Goal: Task Accomplishment & Management: Manage account settings

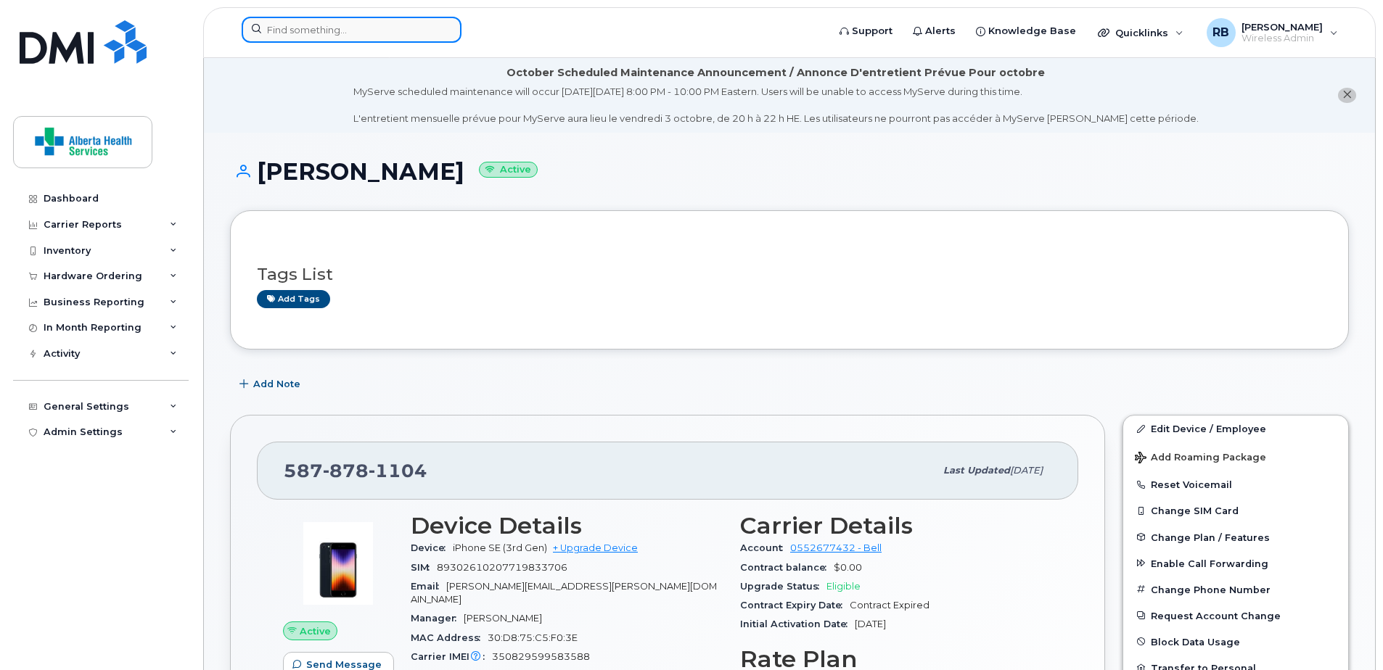
click at [354, 33] on input at bounding box center [352, 30] width 220 height 26
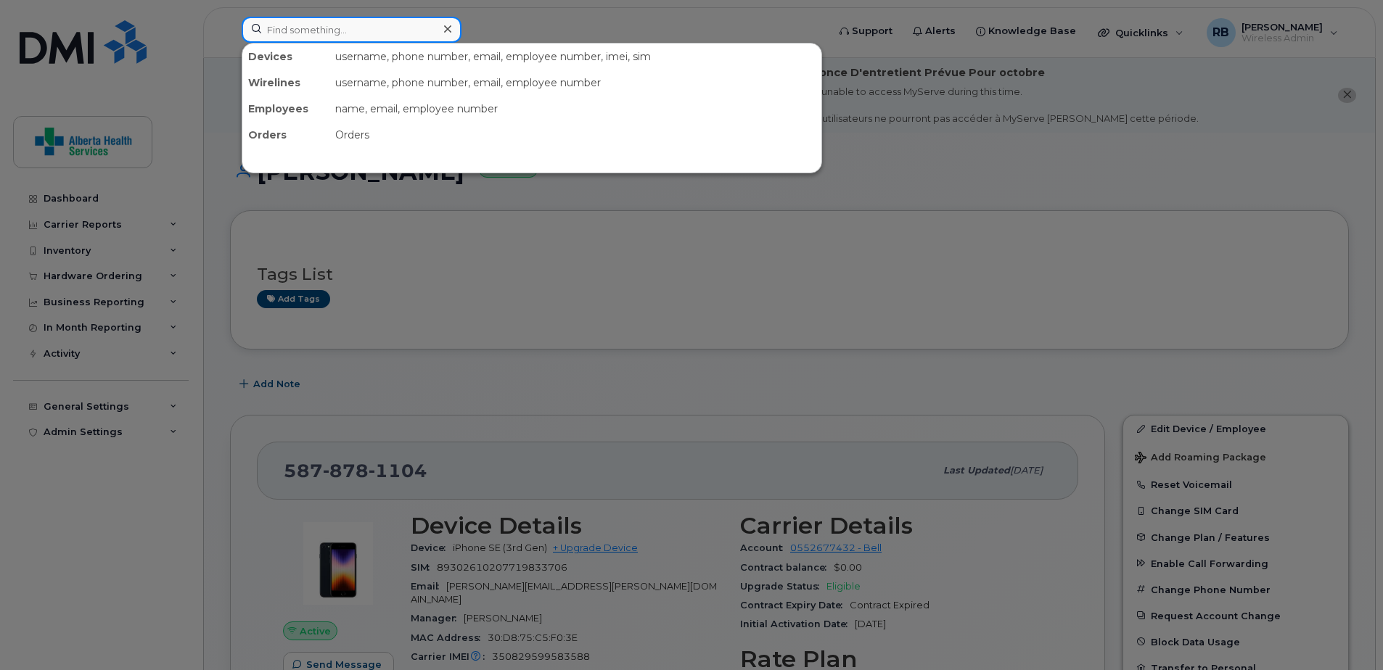
paste input "7802030426"
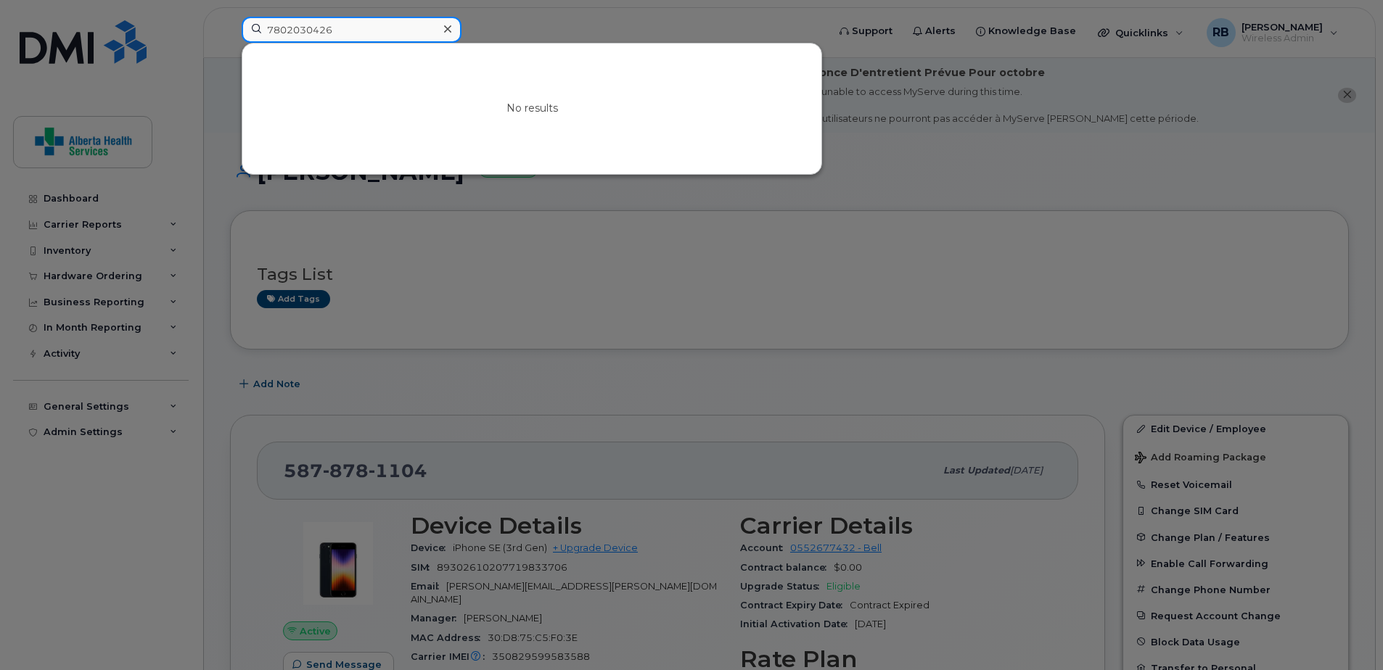
drag, startPoint x: 405, startPoint y: 28, endPoint x: -53, endPoint y: 11, distance: 458.1
paste input "9646609"
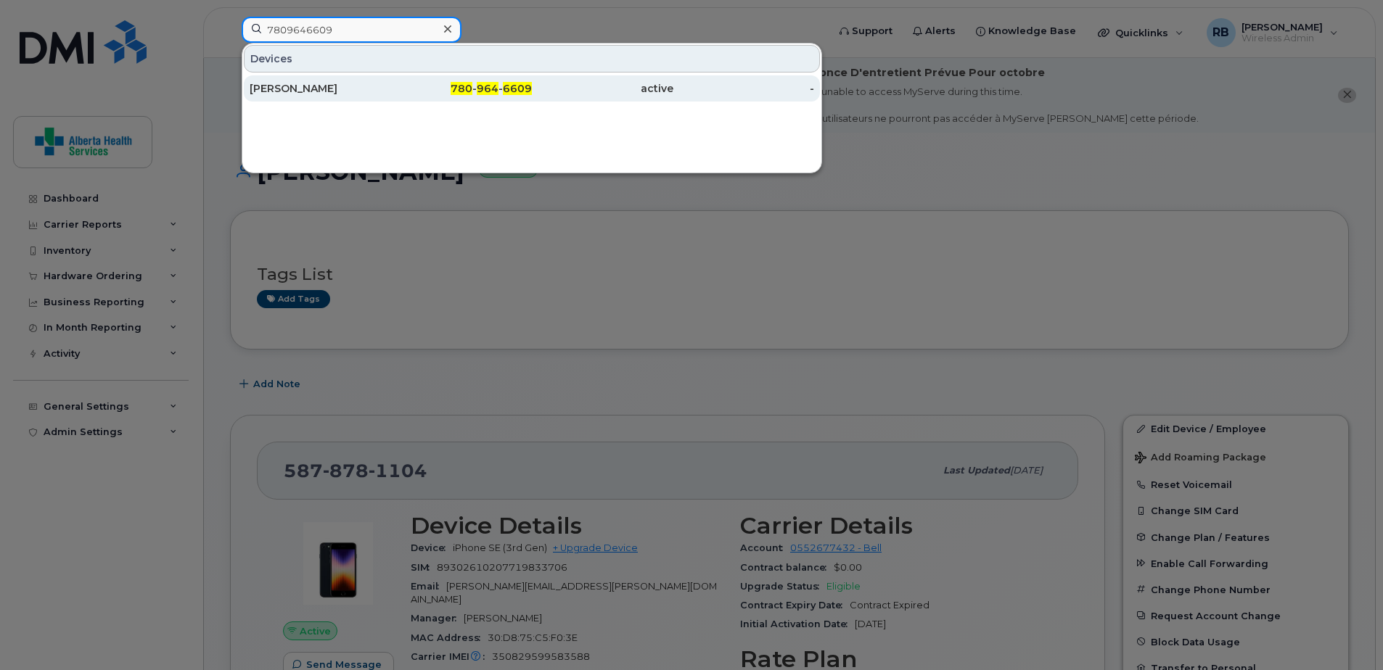
type input "7809646609"
click at [395, 91] on div "780 - 964 - 6609" at bounding box center [461, 88] width 141 height 15
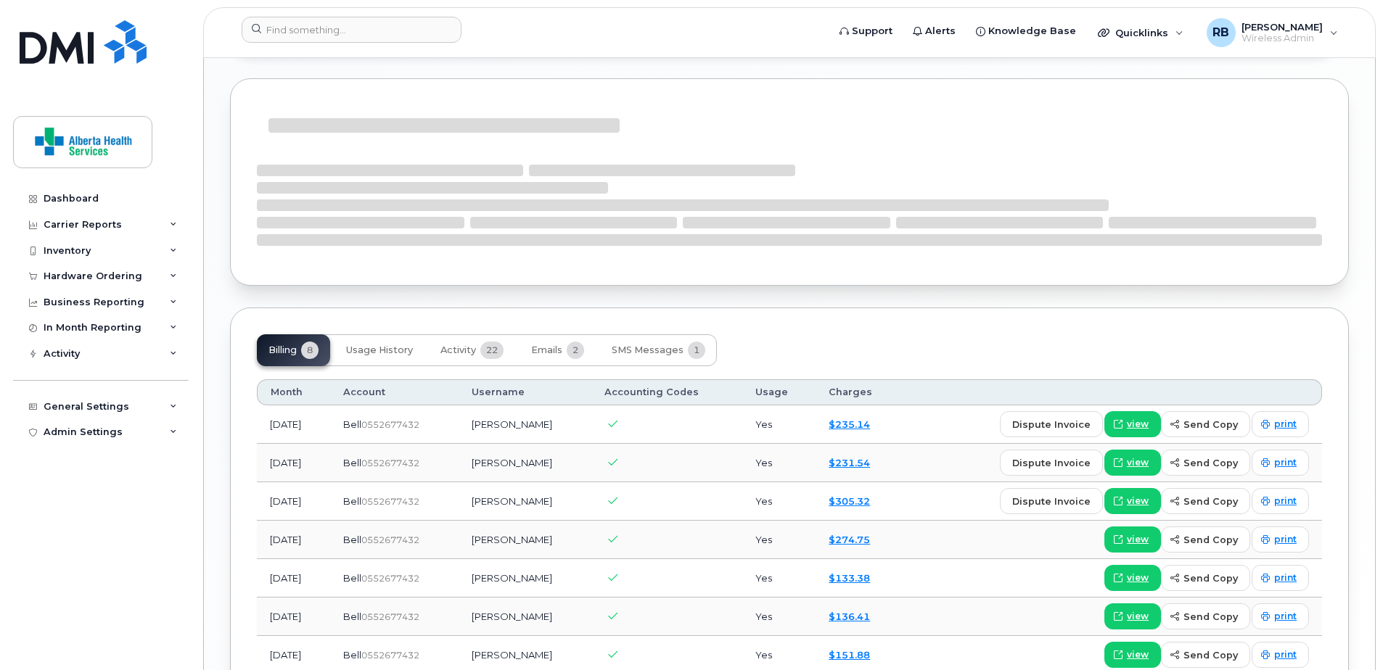
scroll to position [1454, 0]
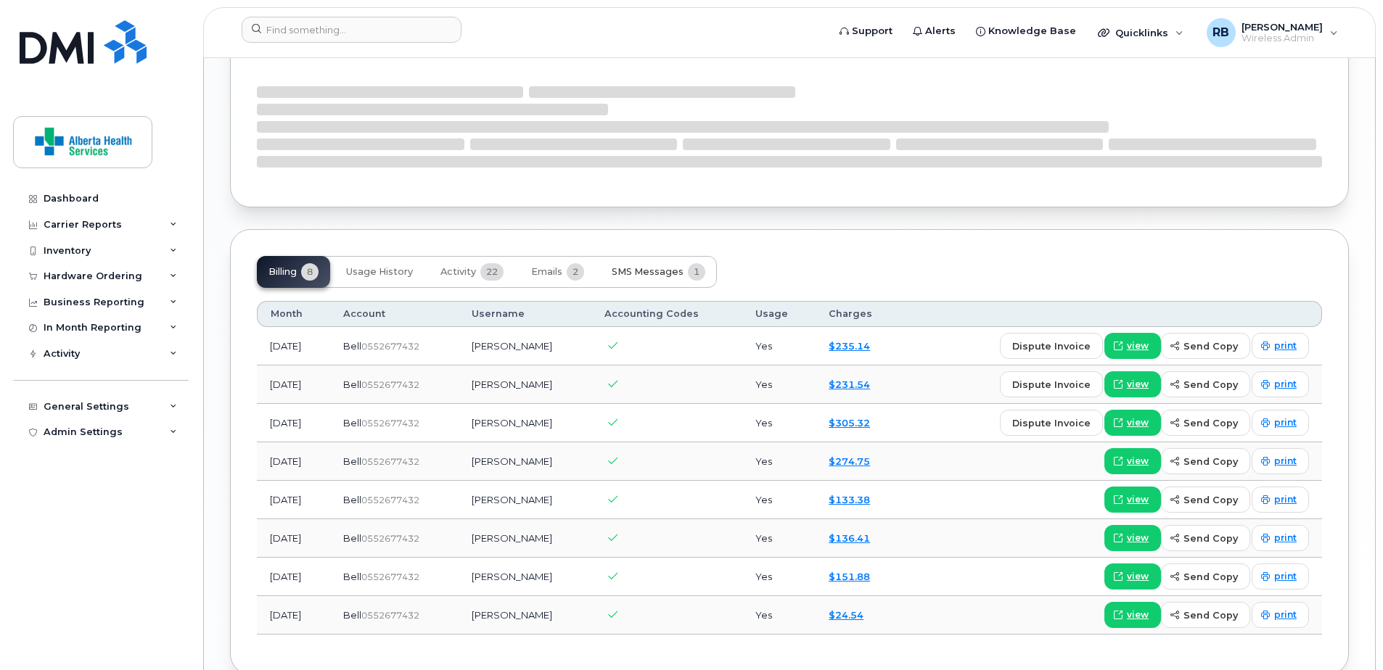
click at [677, 265] on button "SMS Messages 1" at bounding box center [658, 272] width 117 height 32
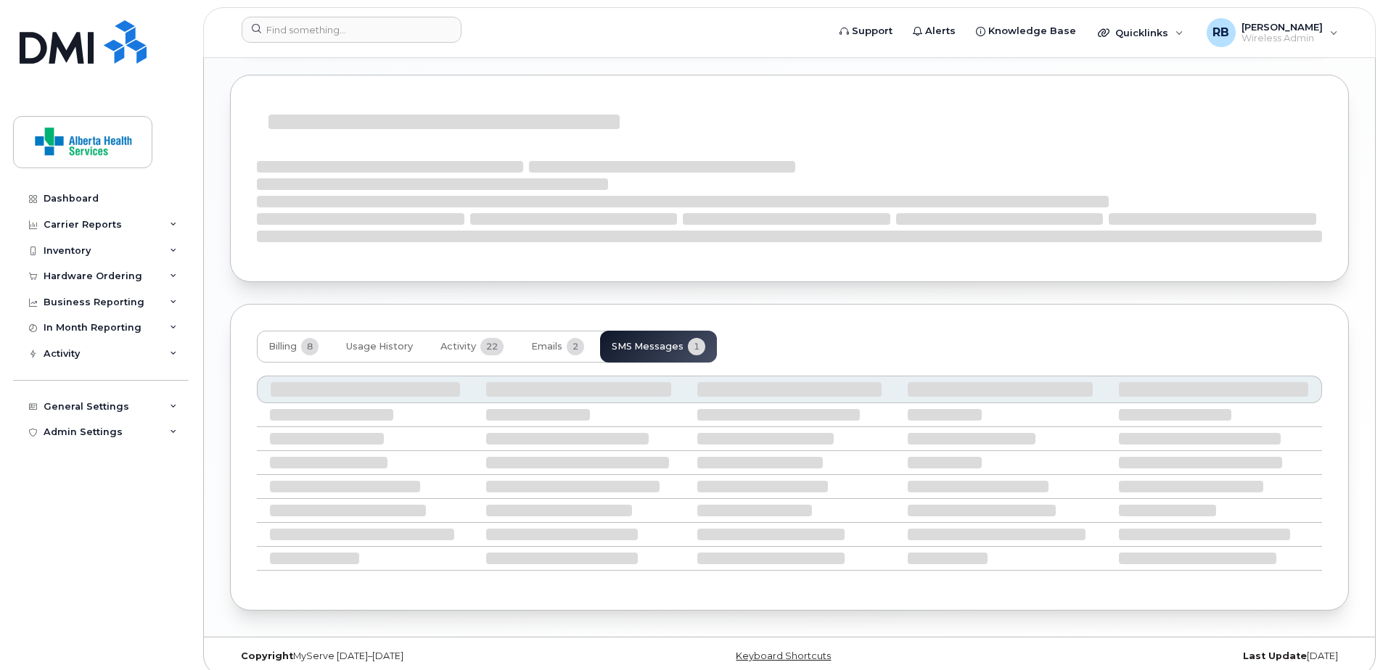
scroll to position [1250, 0]
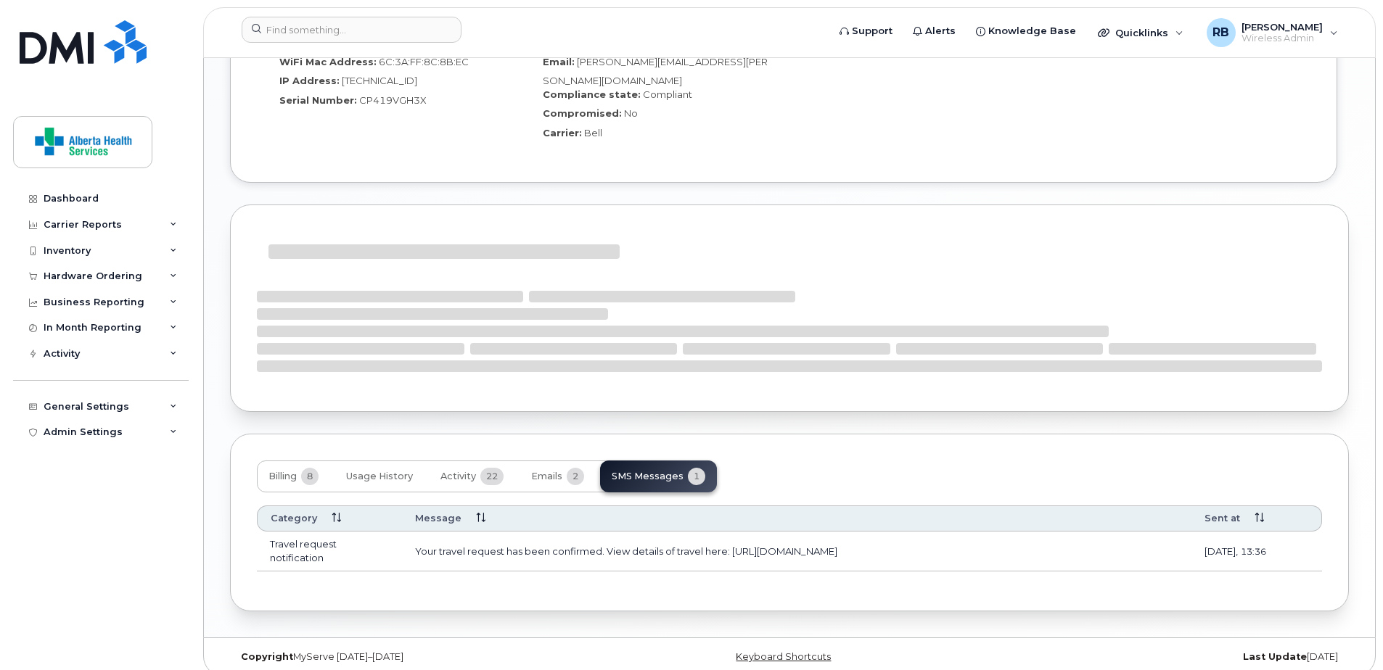
click at [1017, 540] on td "Your travel request has been confirmed. View details of travel here: [URL][DOMA…" at bounding box center [796, 551] width 789 height 39
click at [552, 471] on span "Emails" at bounding box center [546, 477] width 31 height 12
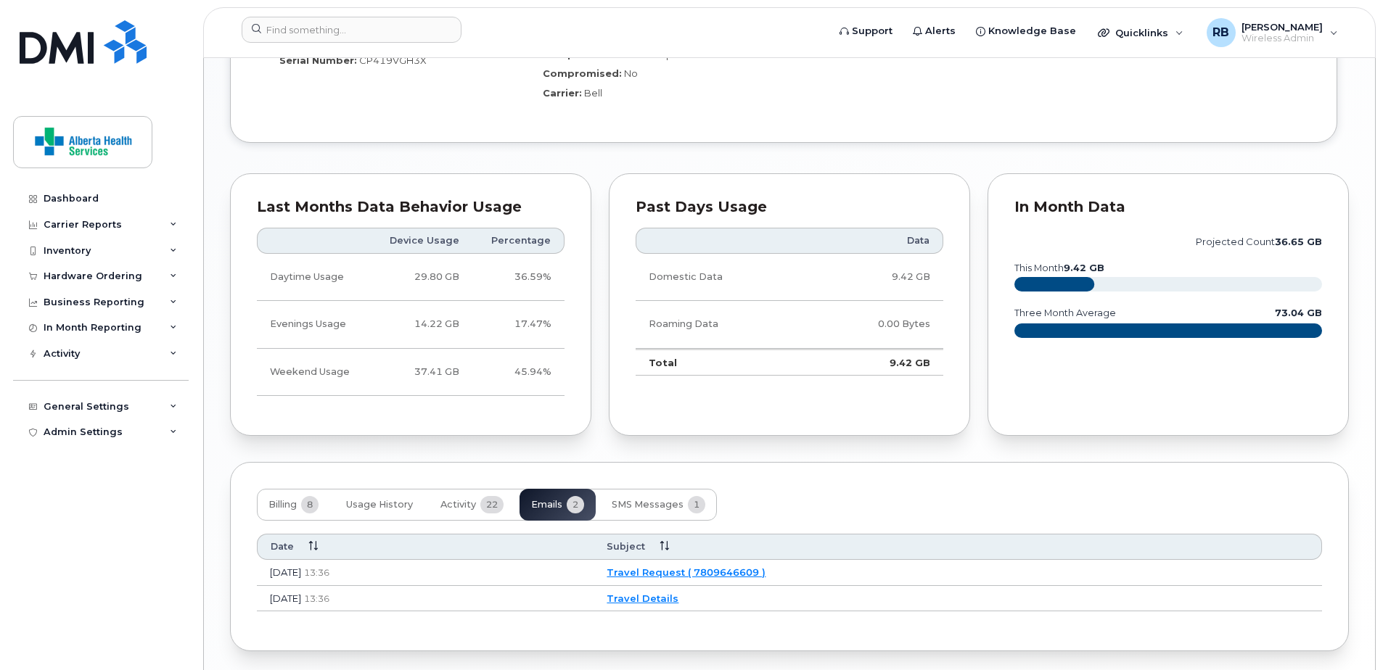
scroll to position [1330, 0]
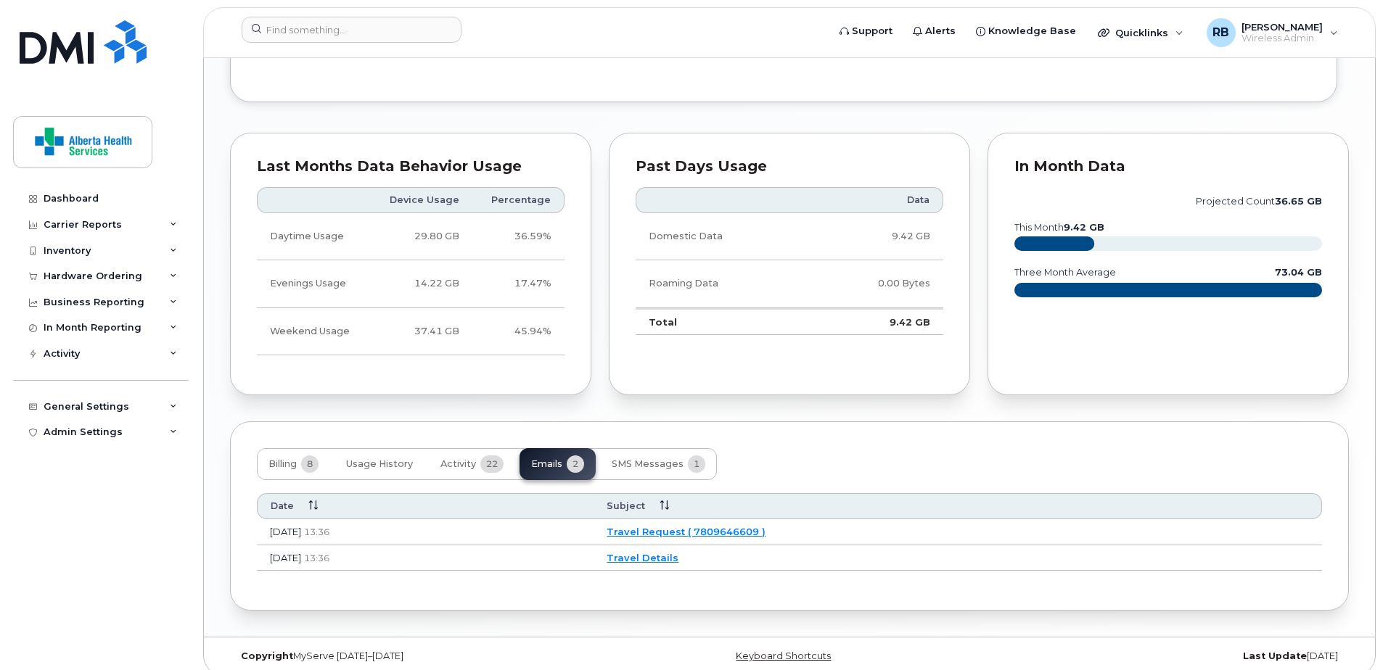
click at [765, 526] on link "Travel Request ( 7809646609 )" at bounding box center [685, 532] width 159 height 12
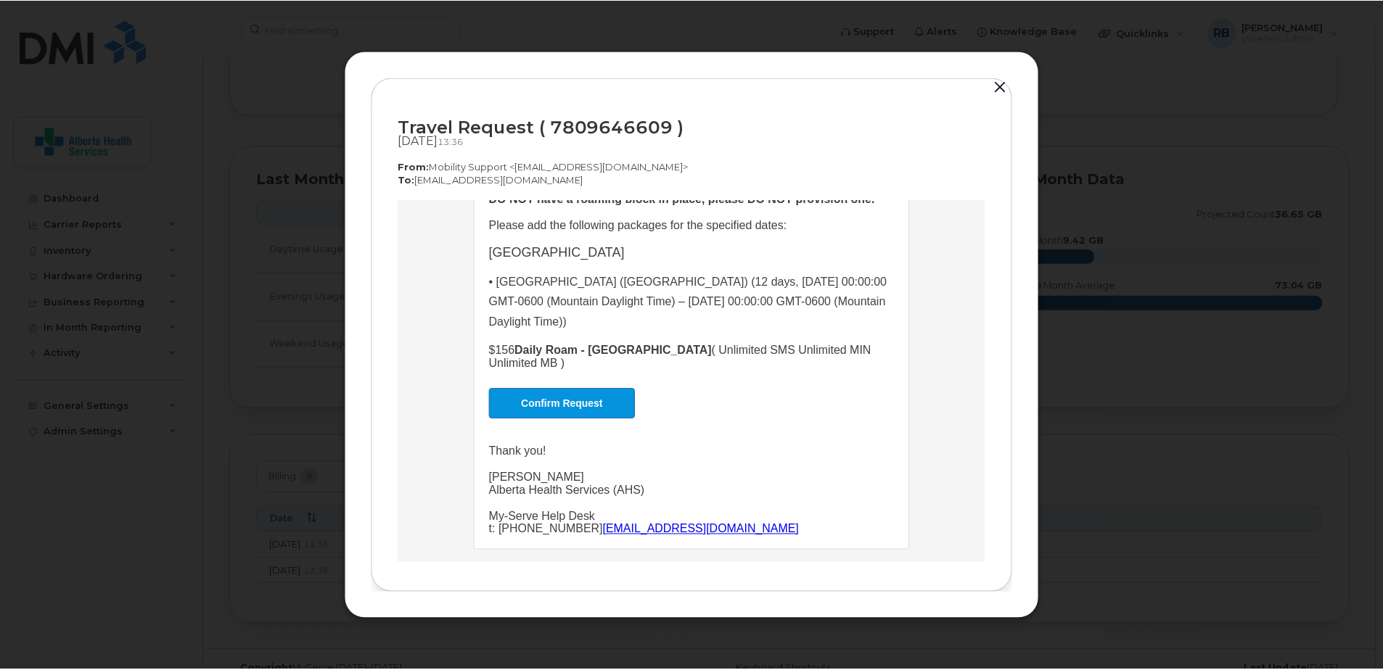
scroll to position [270, 0]
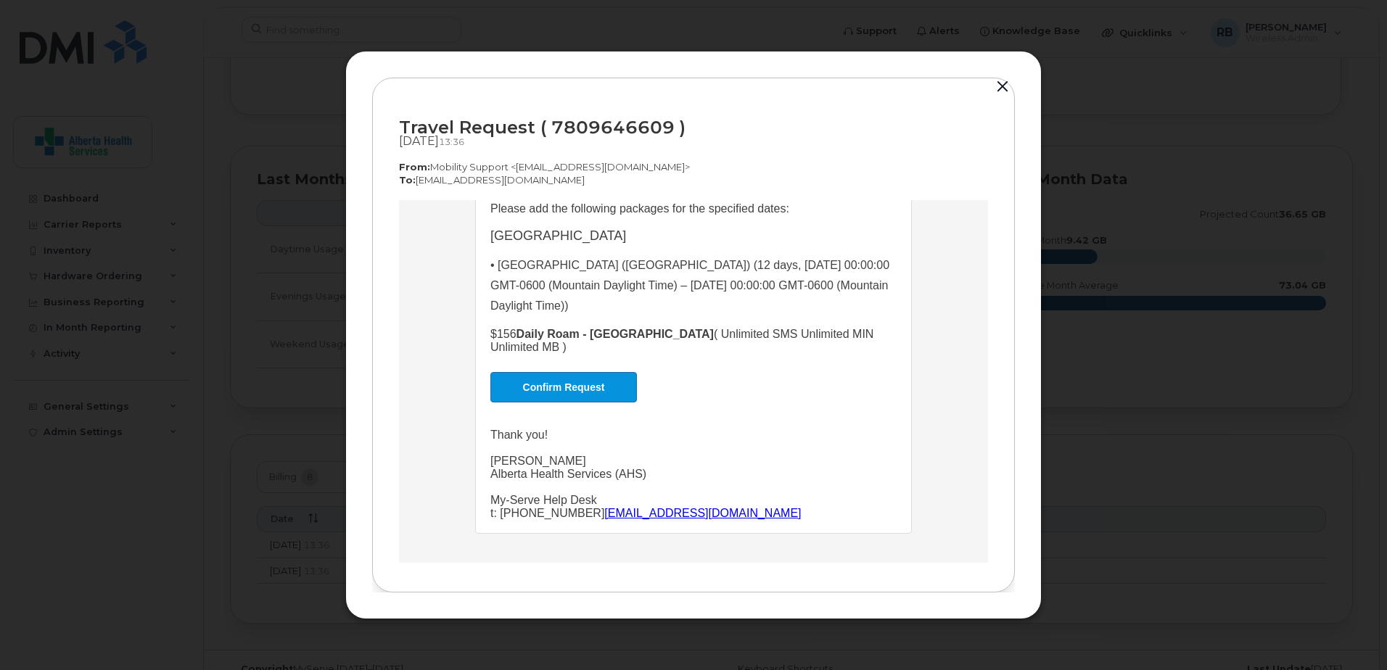
click at [1000, 85] on button "button" at bounding box center [1003, 87] width 22 height 20
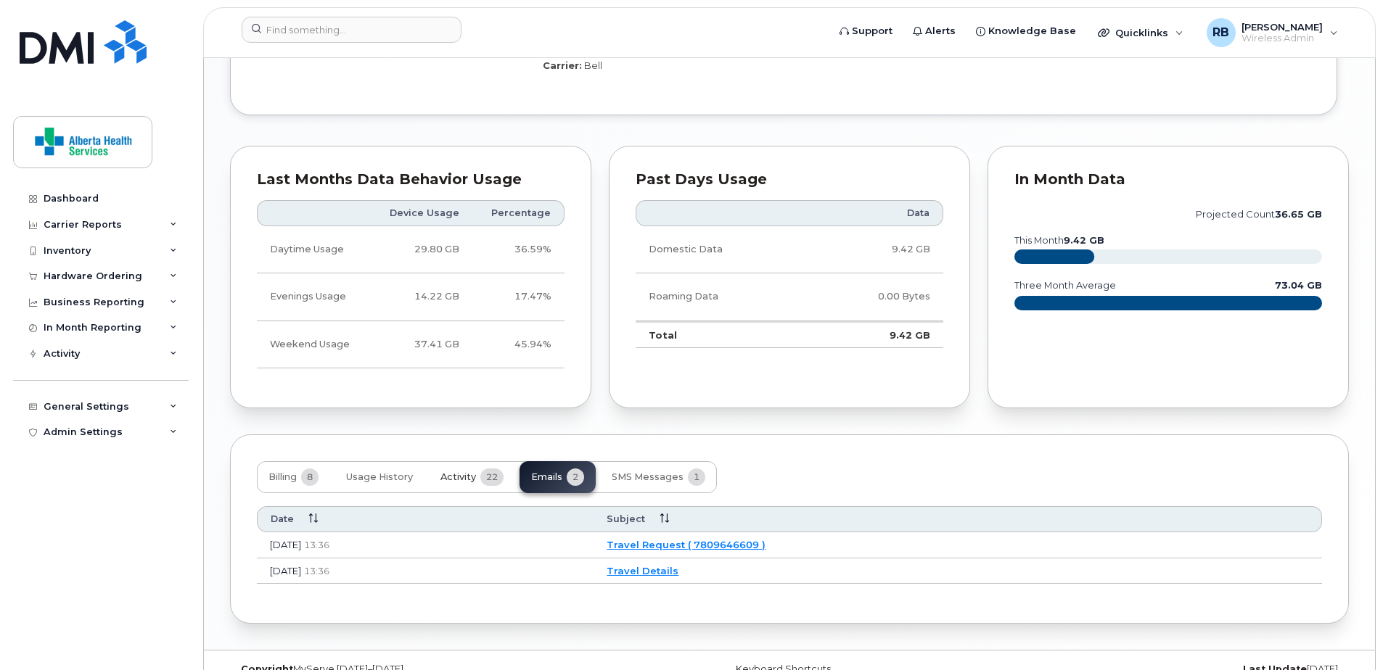
click at [468, 472] on span "Activity" at bounding box center [458, 478] width 36 height 12
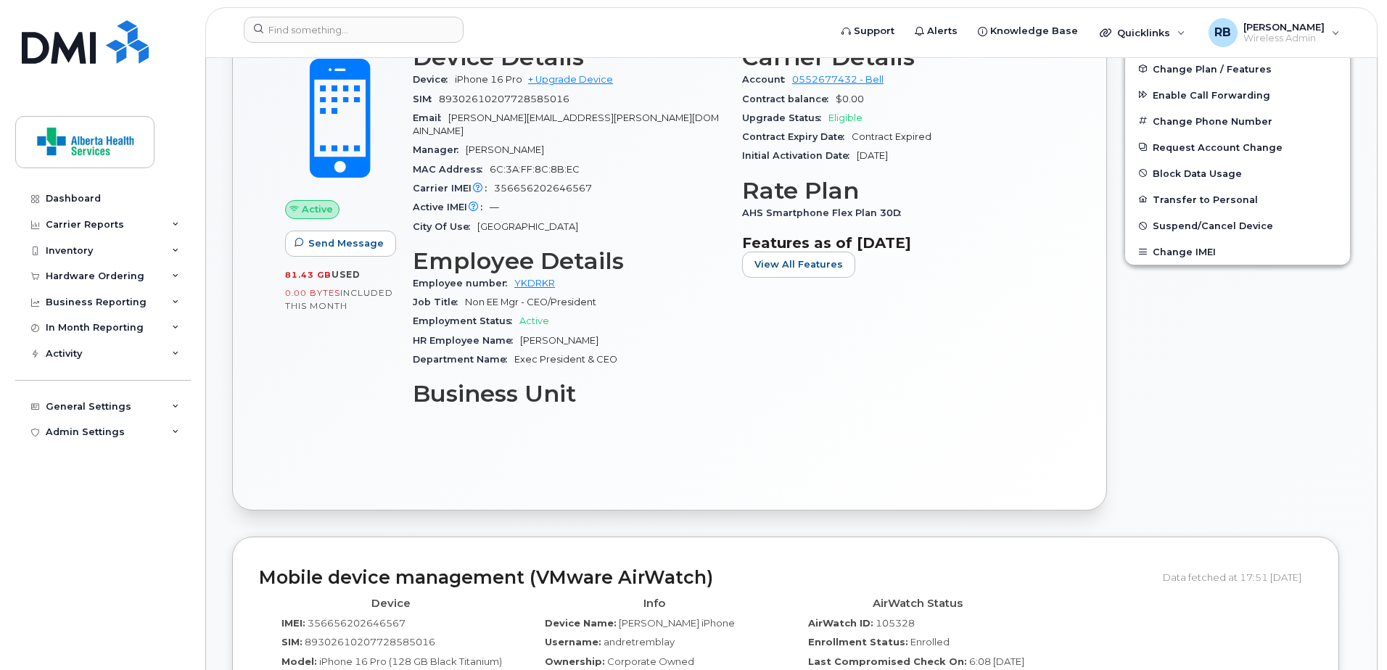
scroll to position [229, 0]
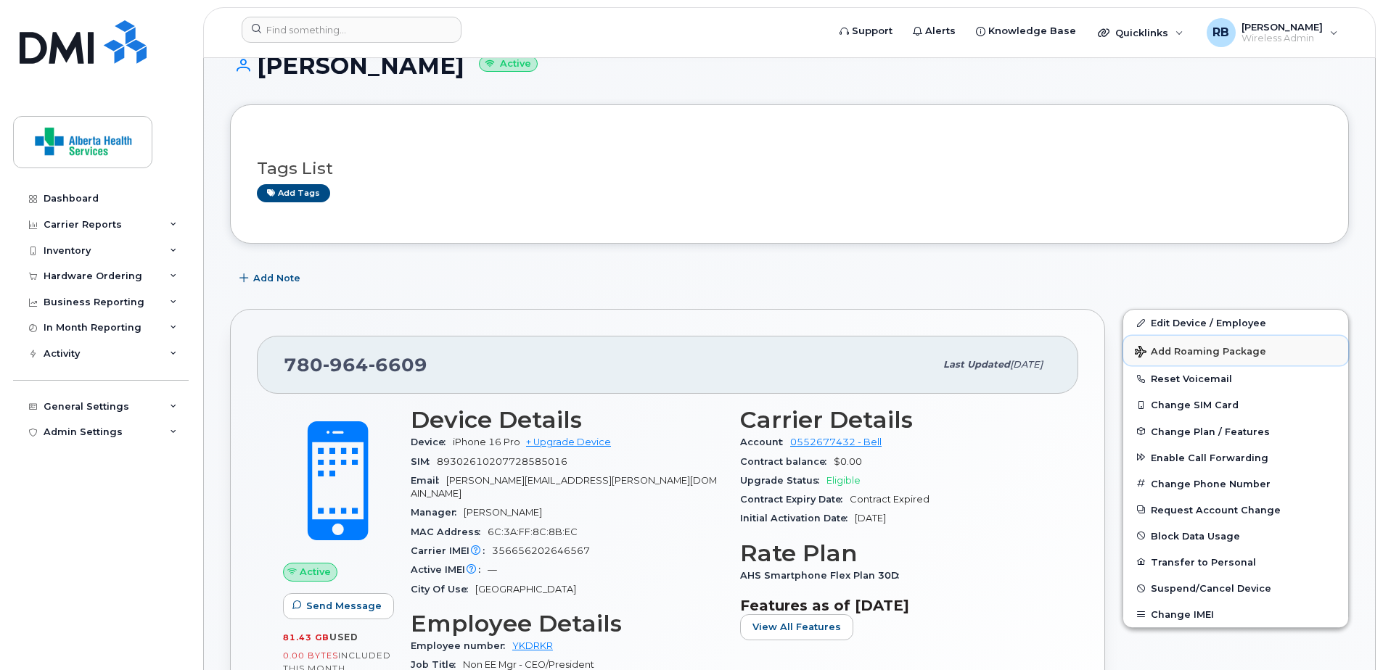
click at [1203, 352] on span "Add Roaming Package" at bounding box center [1200, 353] width 131 height 14
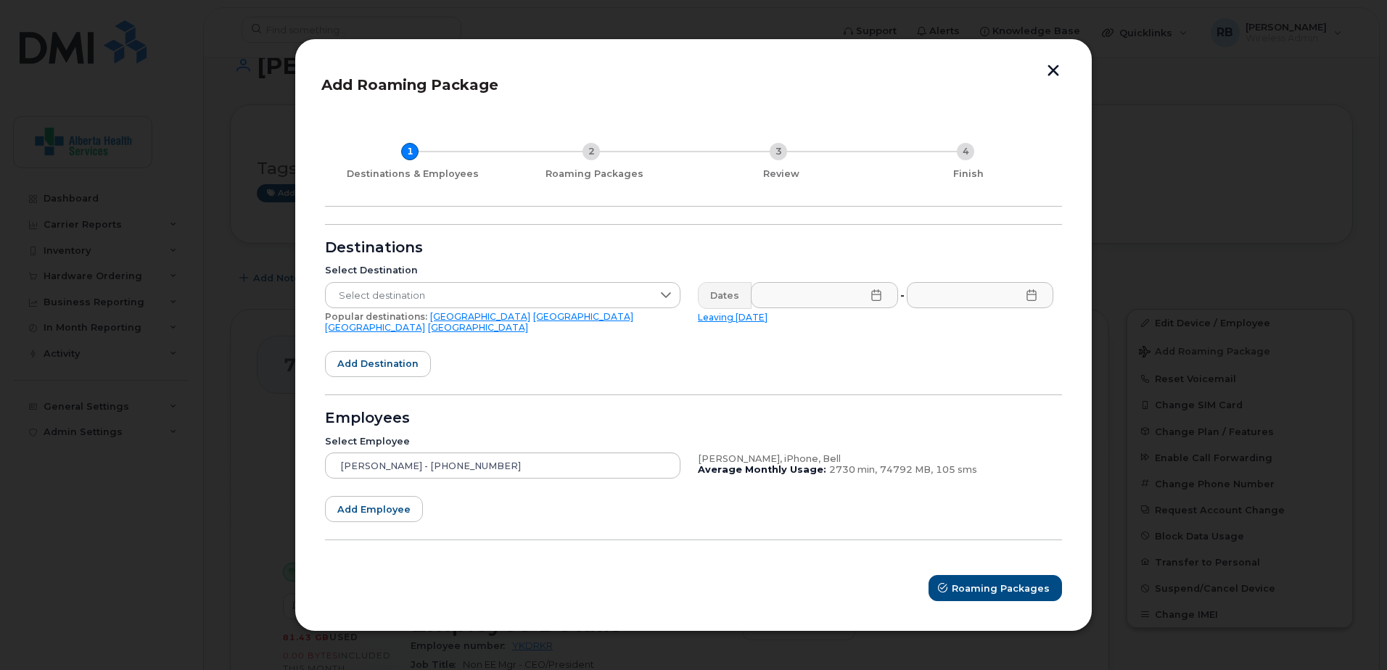
click at [432, 321] on link "USA" at bounding box center [480, 316] width 100 height 11
click at [875, 301] on icon at bounding box center [876, 295] width 12 height 12
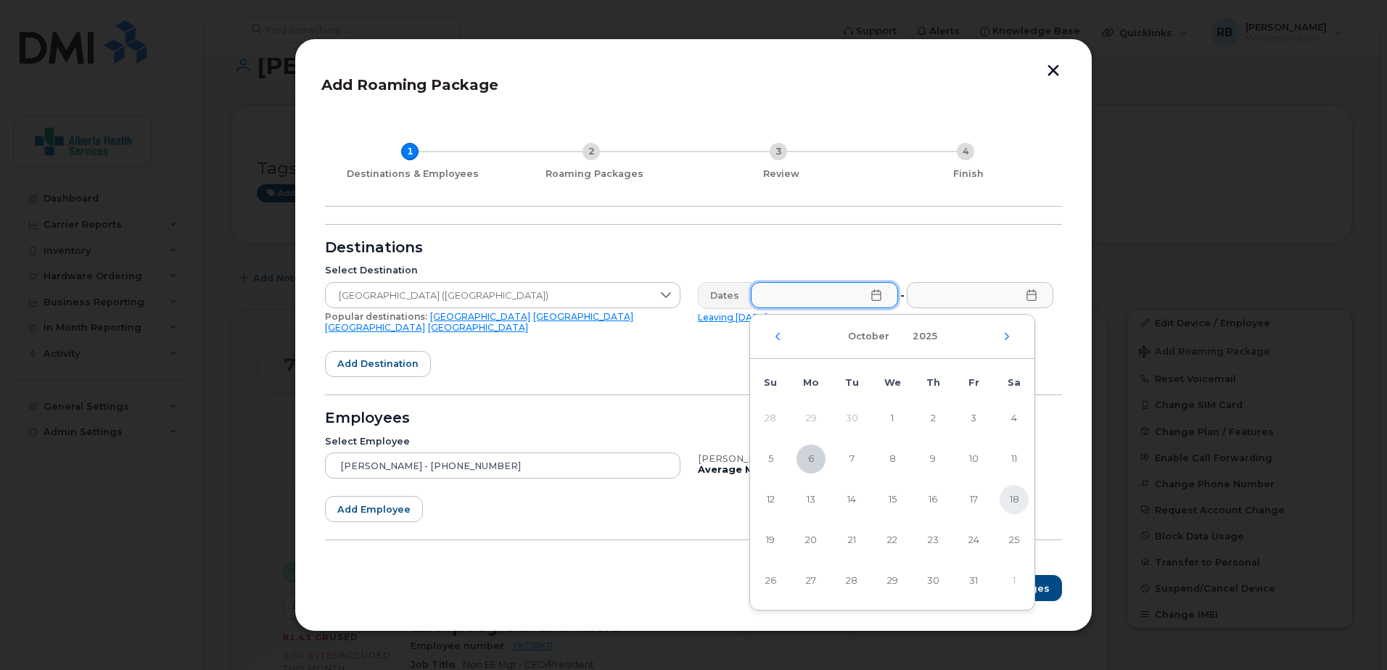
click at [1006, 501] on span "18" at bounding box center [1014, 499] width 29 height 29
type input "10/18/2025"
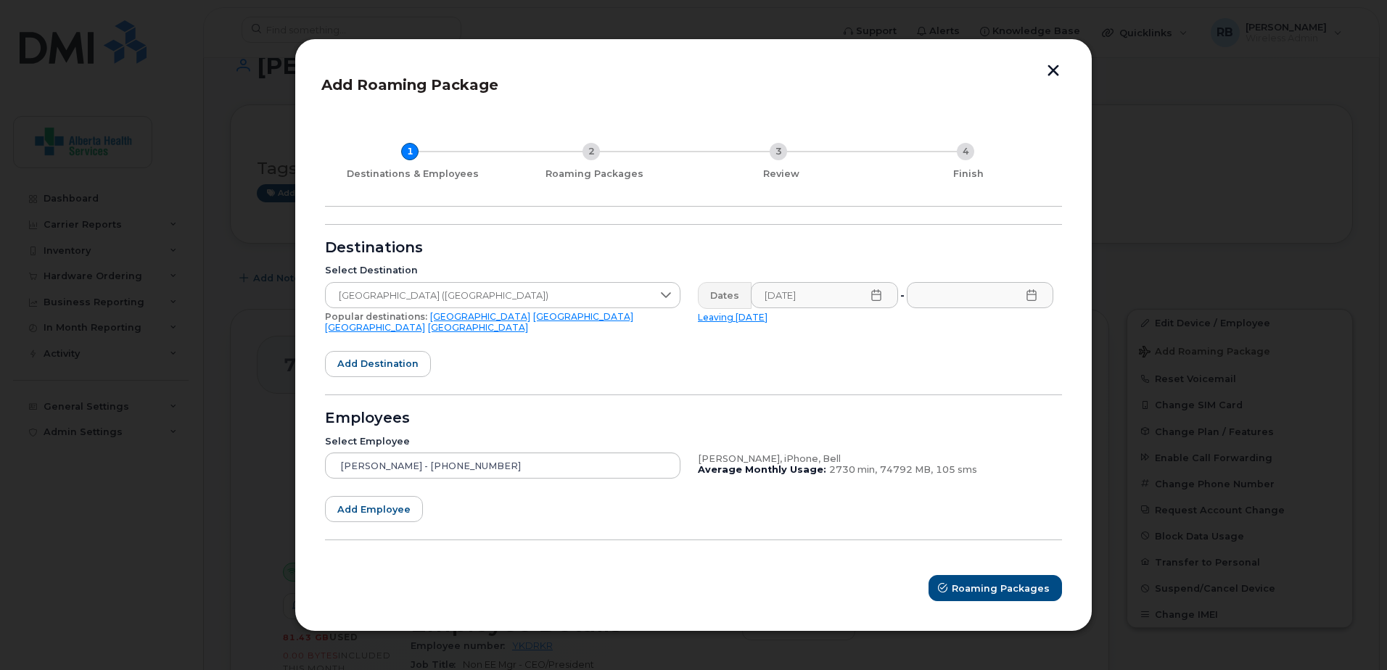
click at [1035, 301] on icon at bounding box center [1032, 295] width 12 height 12
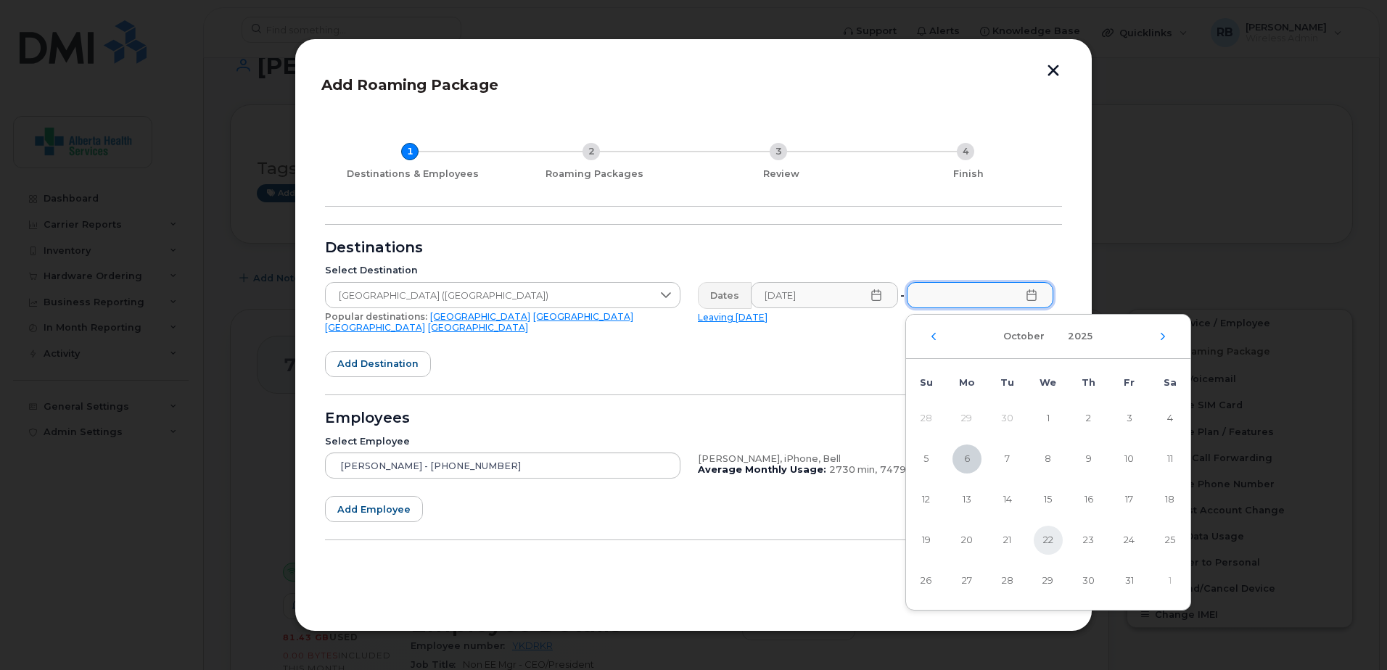
click at [1040, 538] on span "22" at bounding box center [1048, 540] width 29 height 29
type input "10/22/2025"
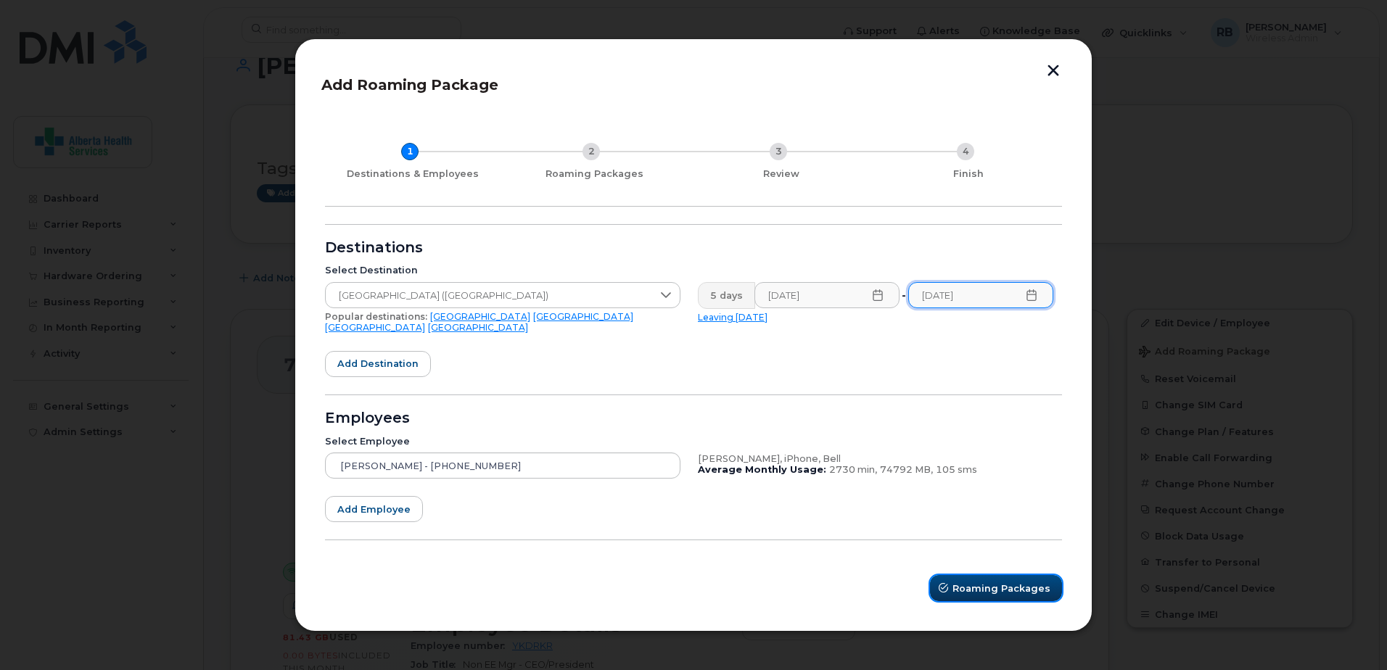
click at [996, 586] on span "Roaming Packages" at bounding box center [1001, 589] width 98 height 14
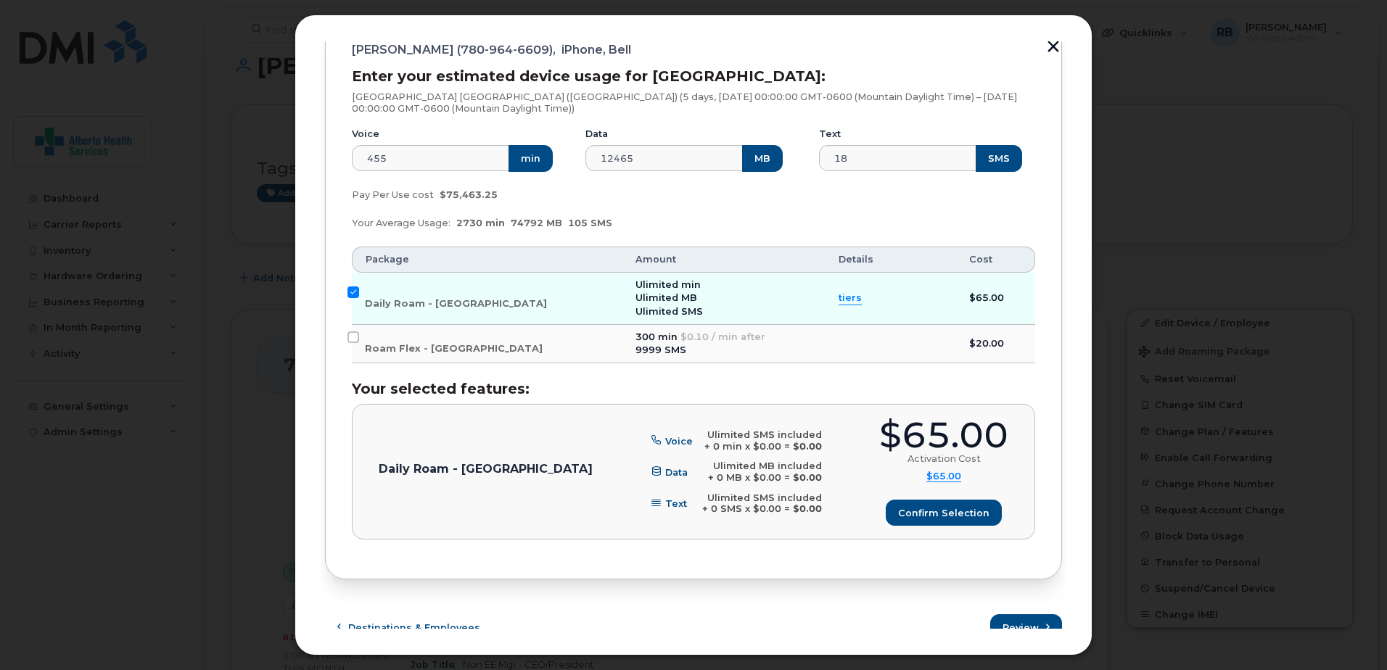
scroll to position [215, 0]
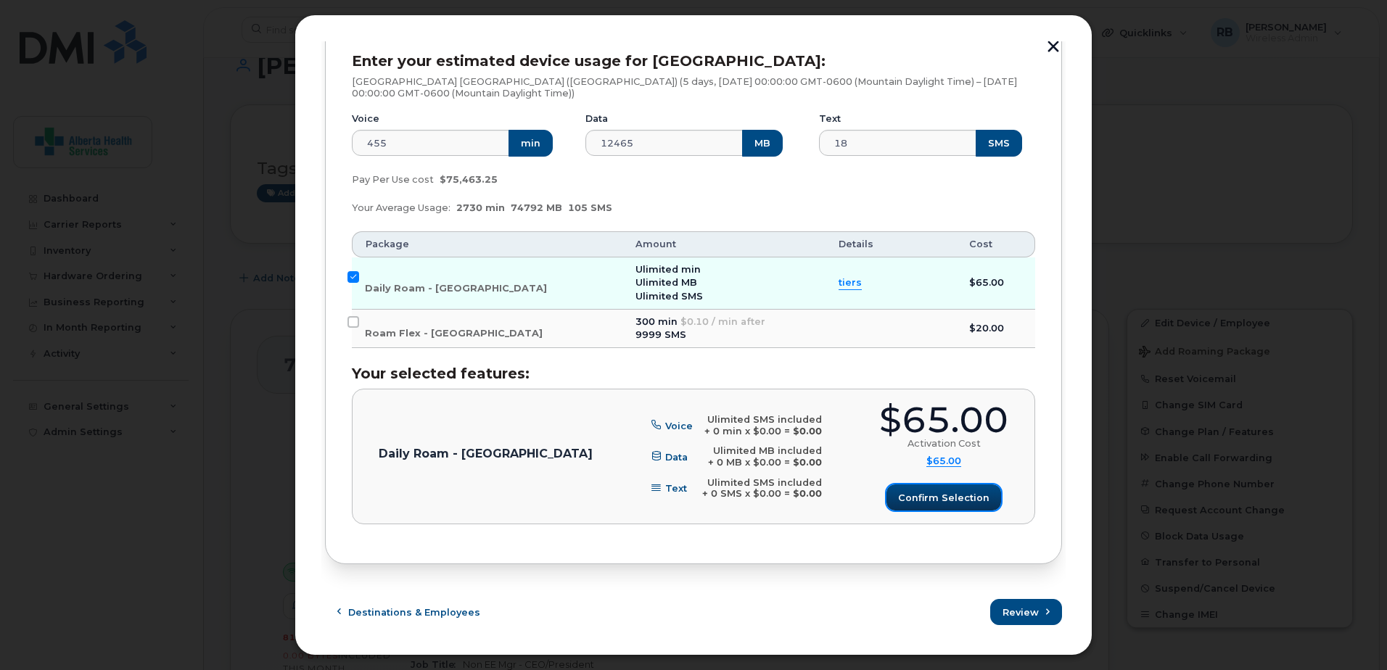
click at [915, 506] on button "Confirm selection" at bounding box center [943, 498] width 115 height 26
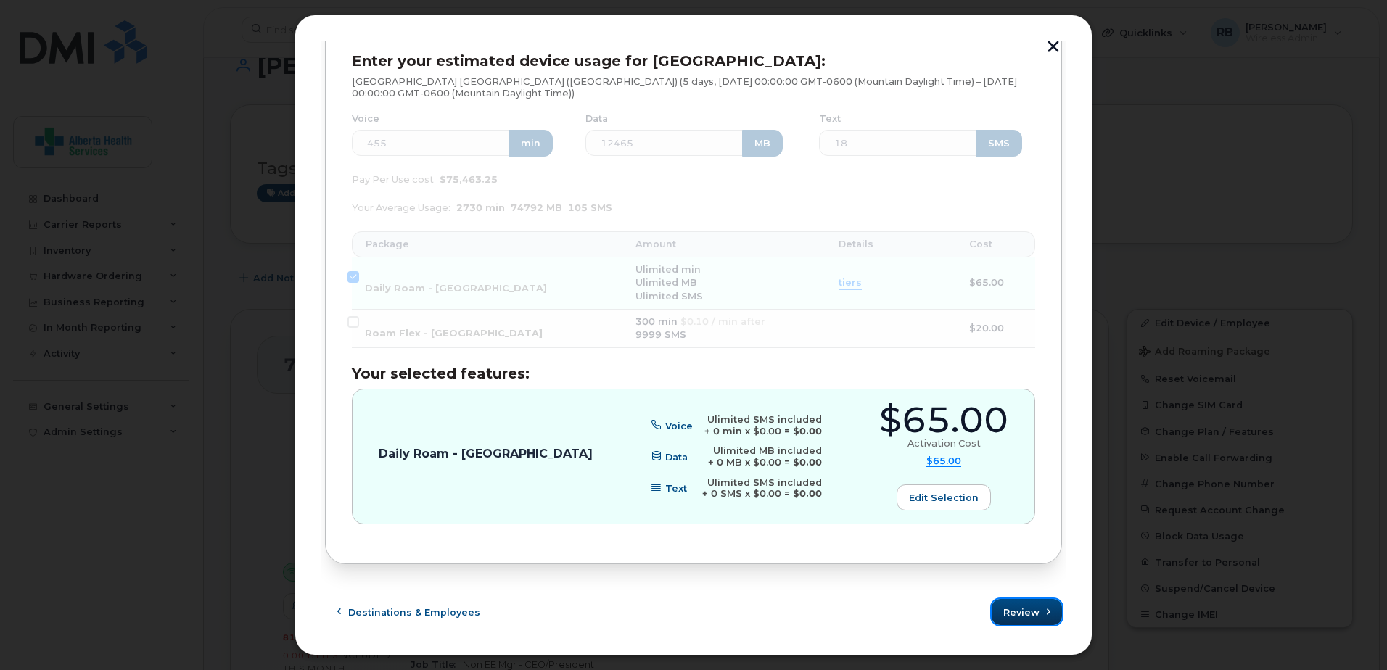
click at [1016, 606] on span "Review" at bounding box center [1021, 613] width 36 height 14
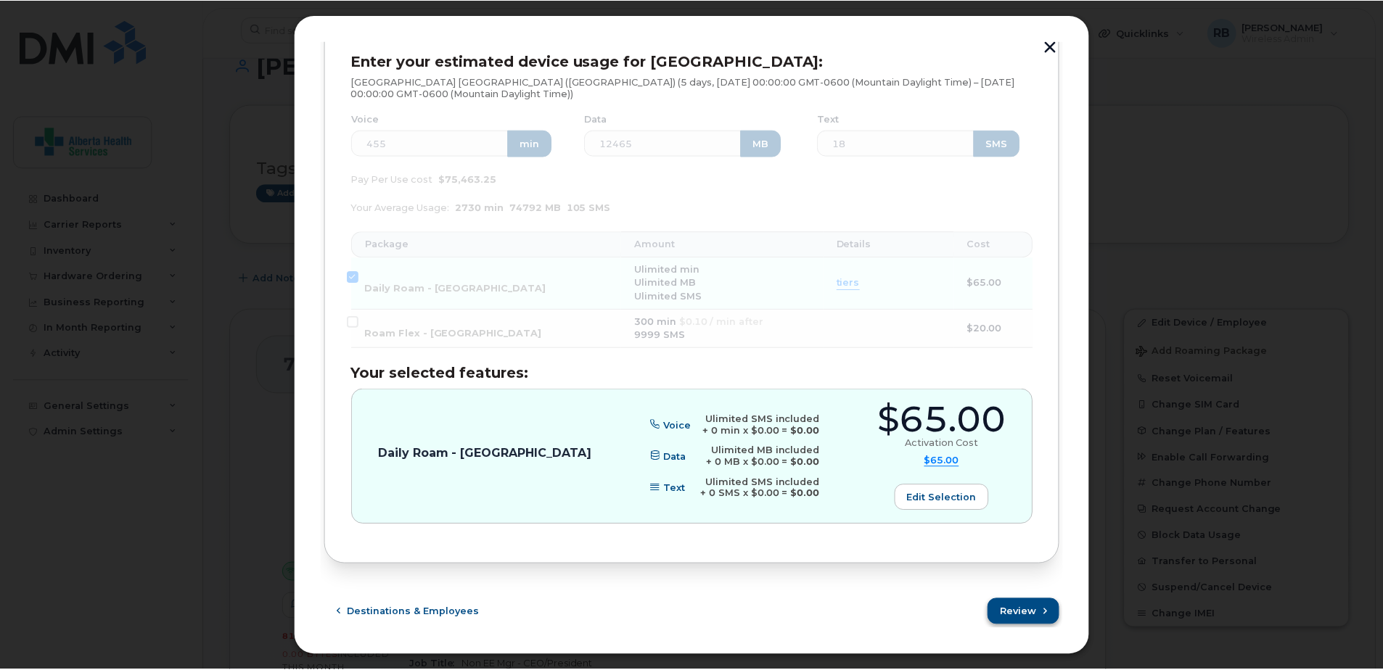
scroll to position [0, 0]
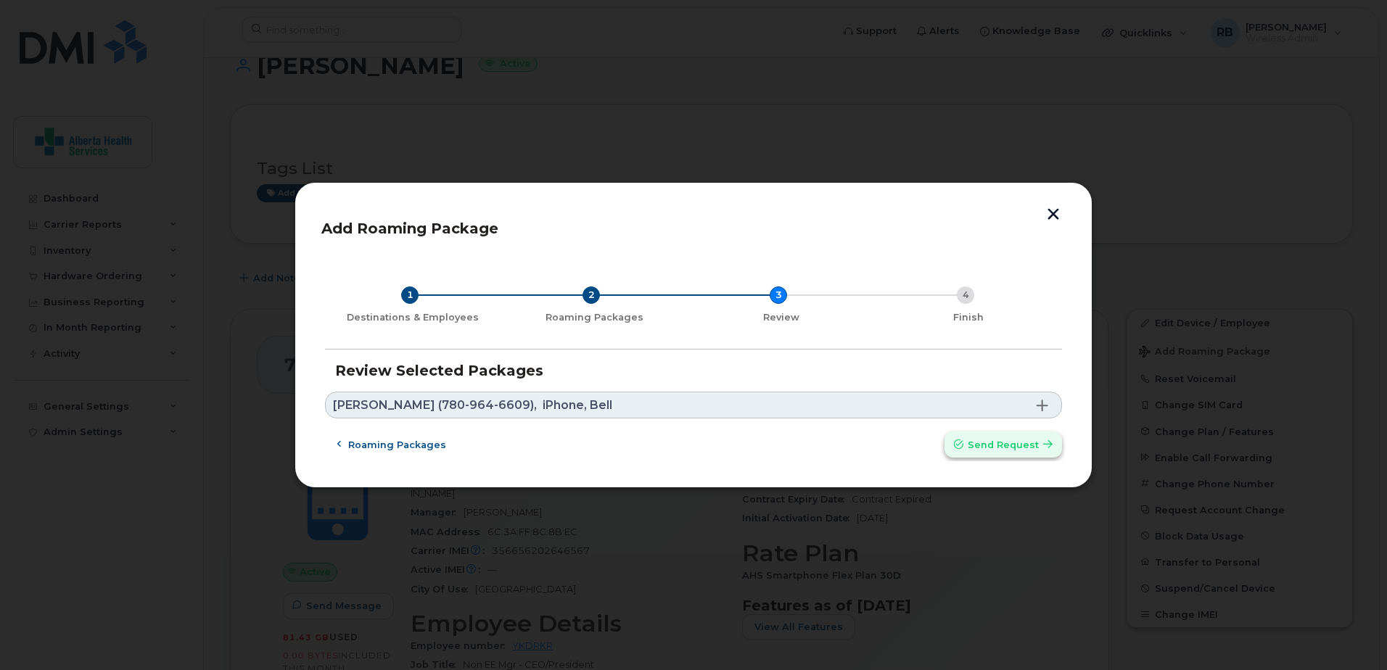
click at [987, 445] on span "Send request" at bounding box center [1003, 445] width 71 height 14
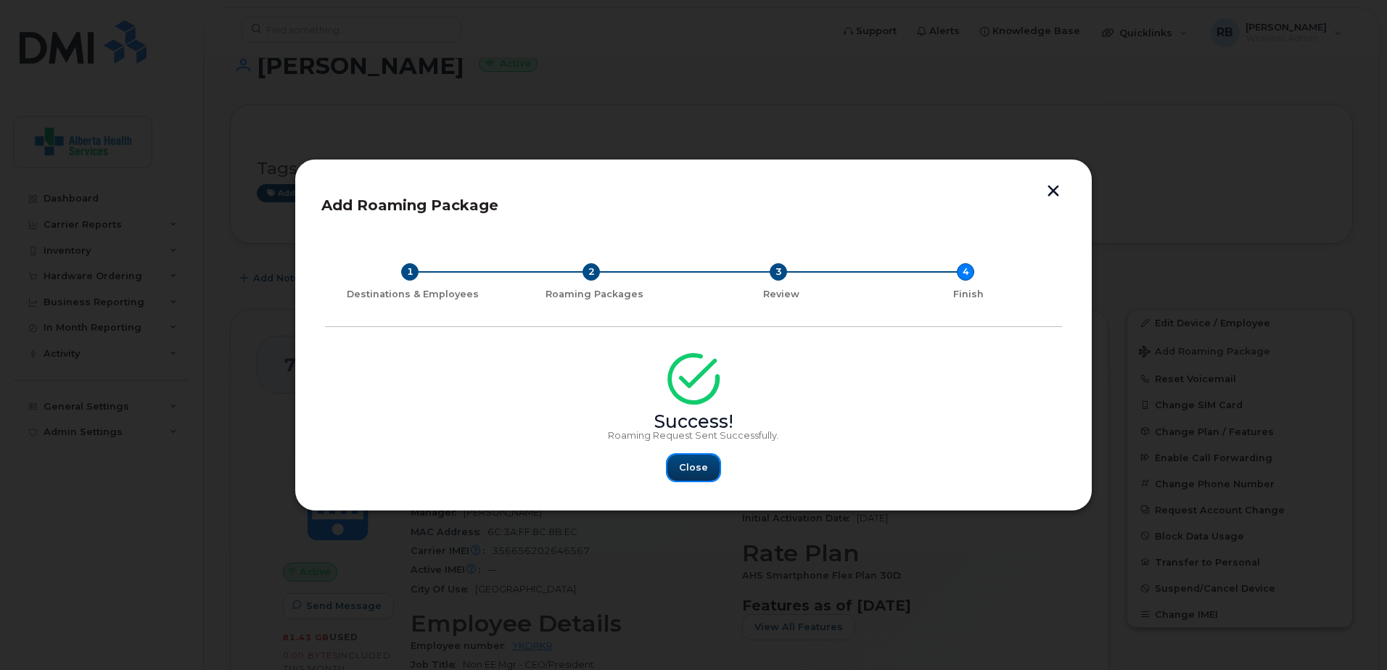
click at [684, 459] on button "Close" at bounding box center [693, 468] width 52 height 26
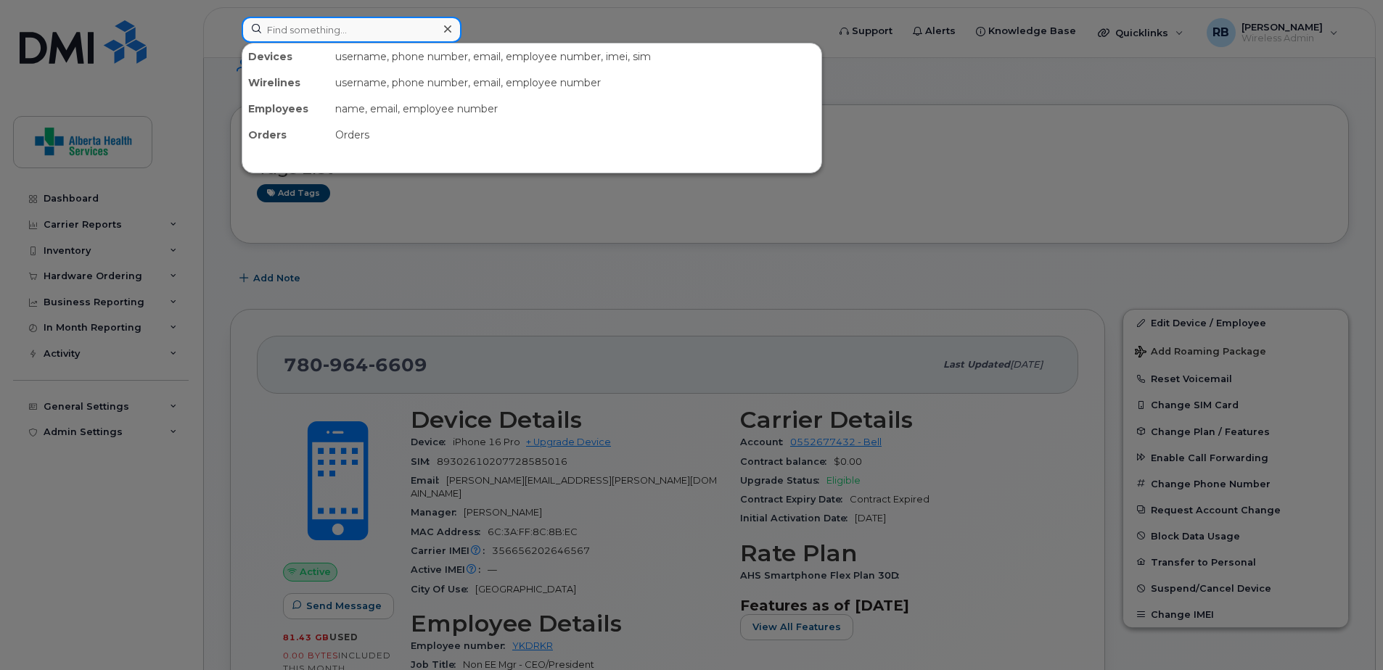
click at [316, 31] on input at bounding box center [352, 30] width 220 height 26
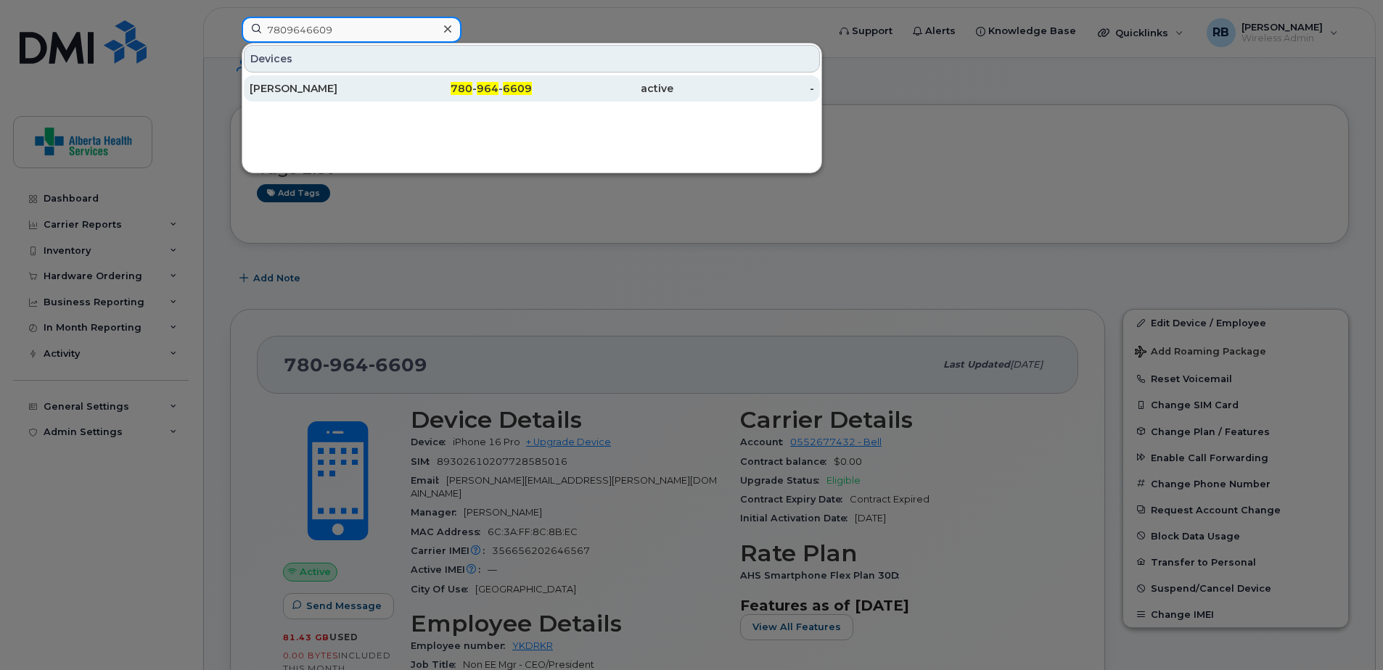
type input "7809646609"
click at [350, 89] on div "[PERSON_NAME]" at bounding box center [320, 88] width 141 height 15
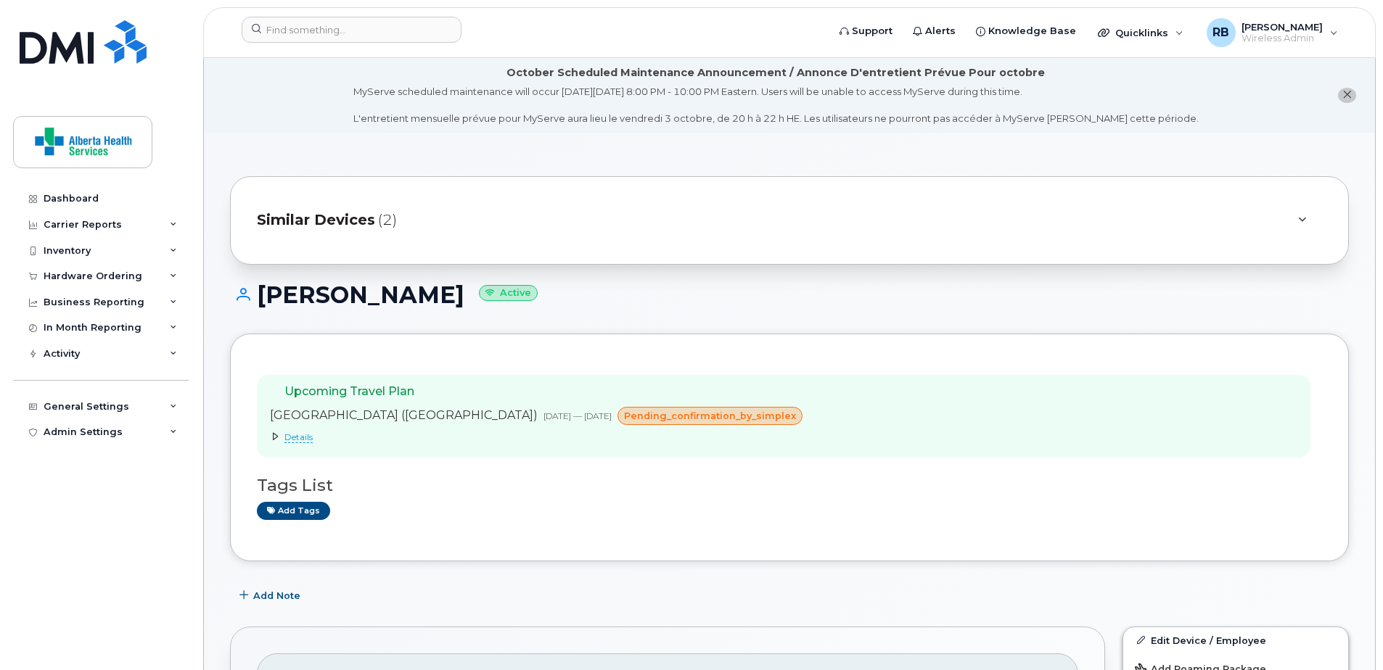
click at [297, 435] on span "Details" at bounding box center [298, 438] width 28 height 12
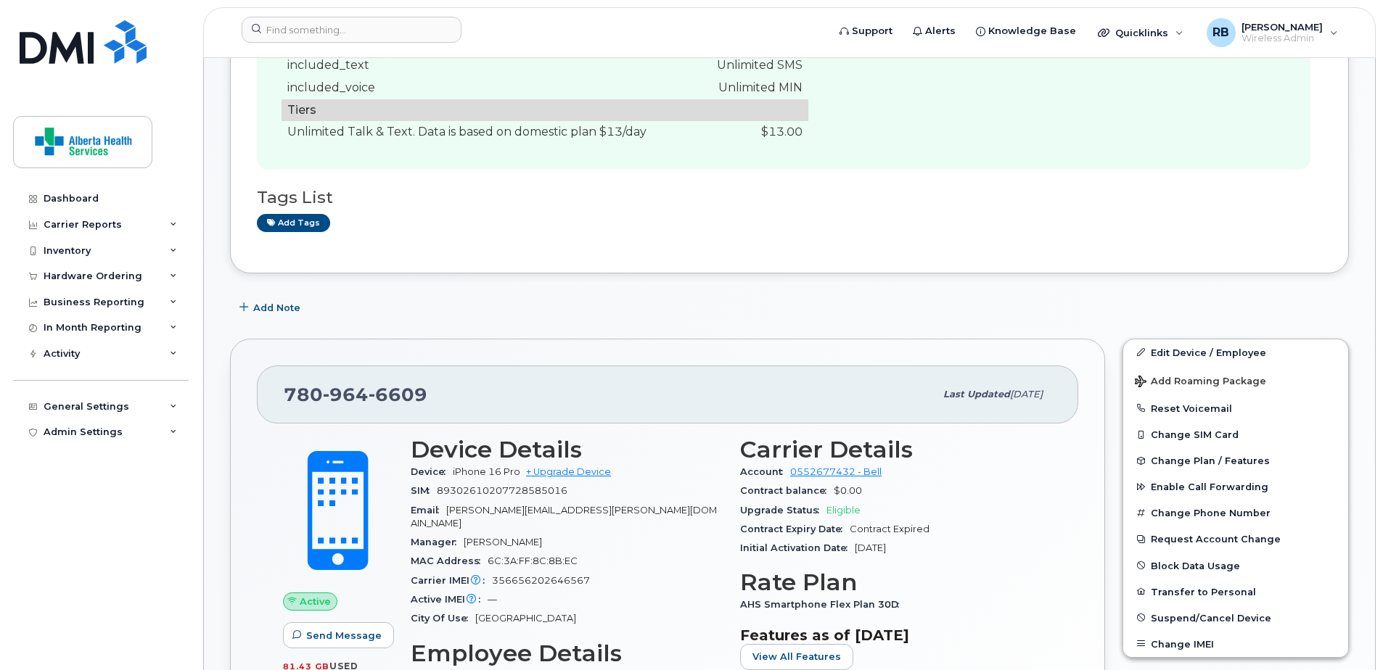
scroll to position [290, 0]
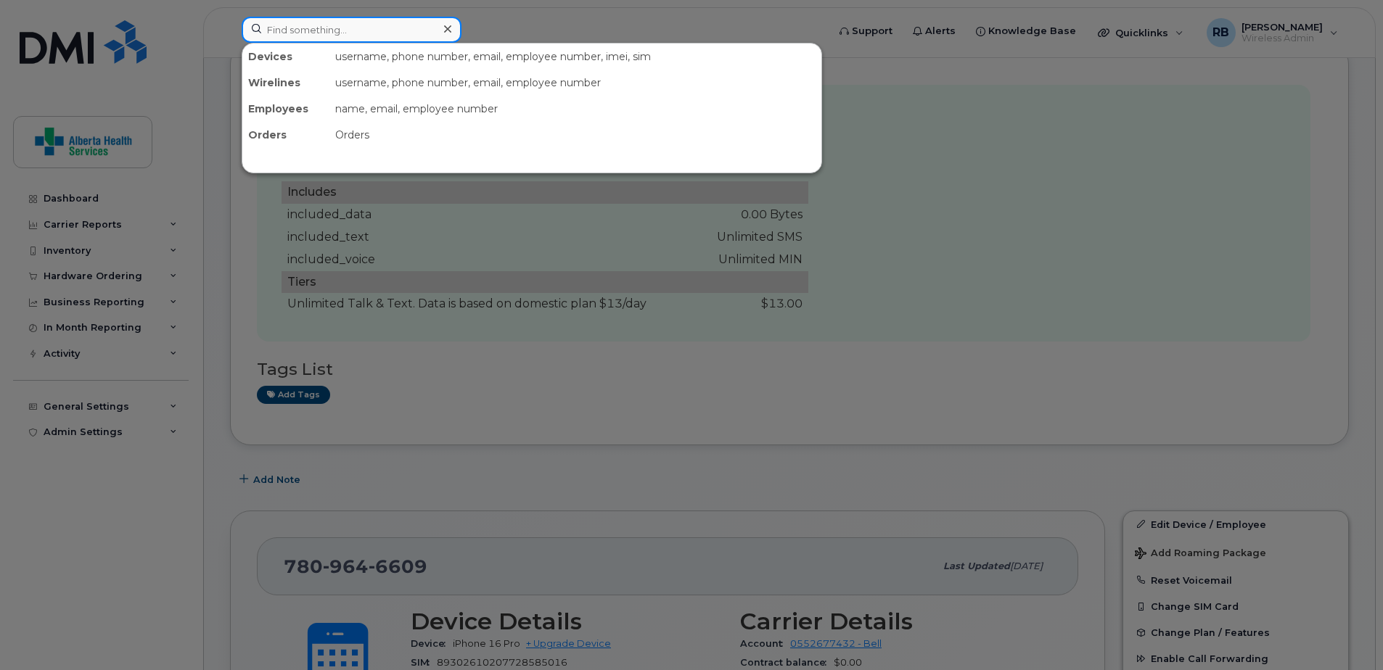
click at [345, 30] on input at bounding box center [352, 30] width 220 height 26
paste input "7809646609"
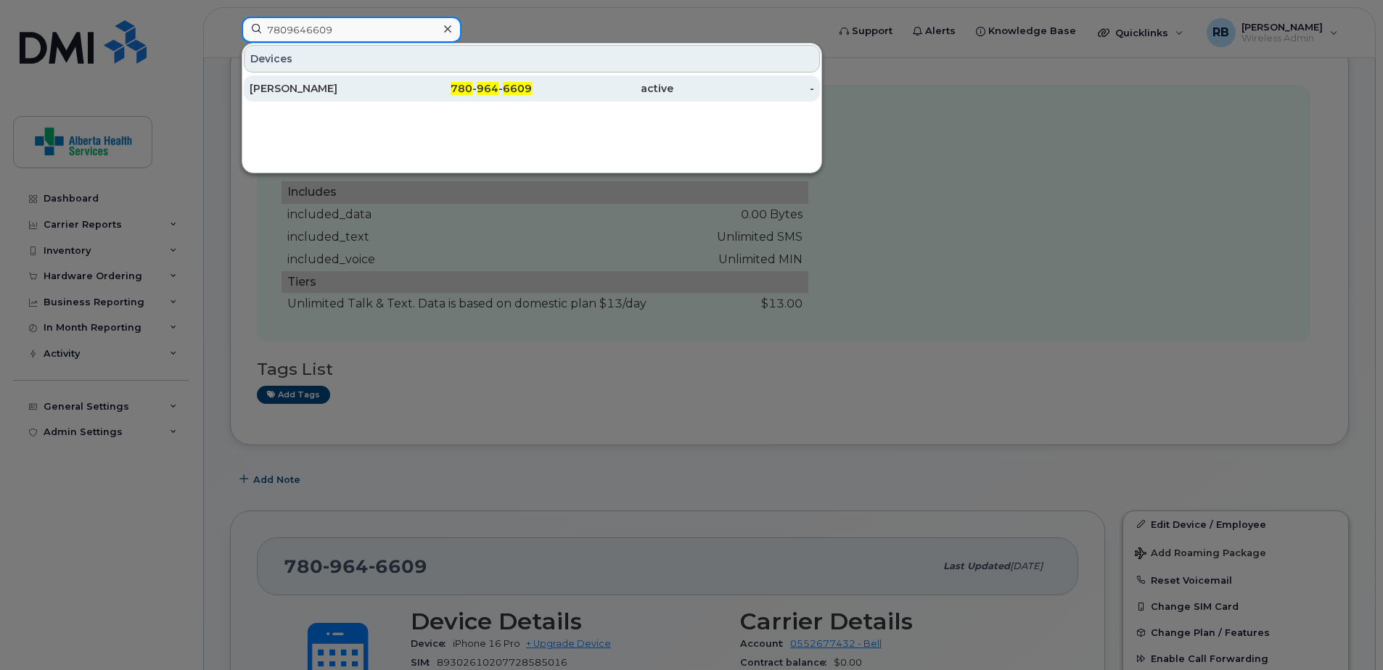
type input "7809646609"
click at [403, 91] on div "780 - 964 - 6609" at bounding box center [461, 88] width 141 height 15
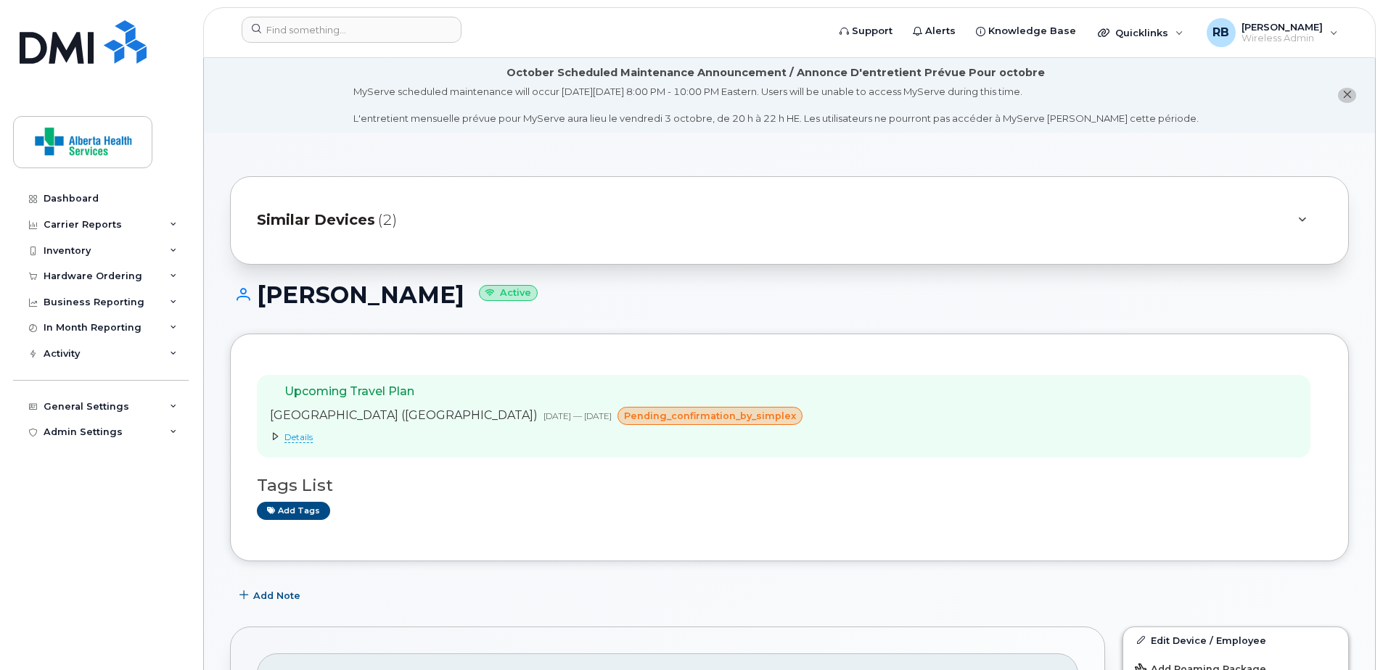
click at [299, 442] on span "Details" at bounding box center [298, 438] width 28 height 12
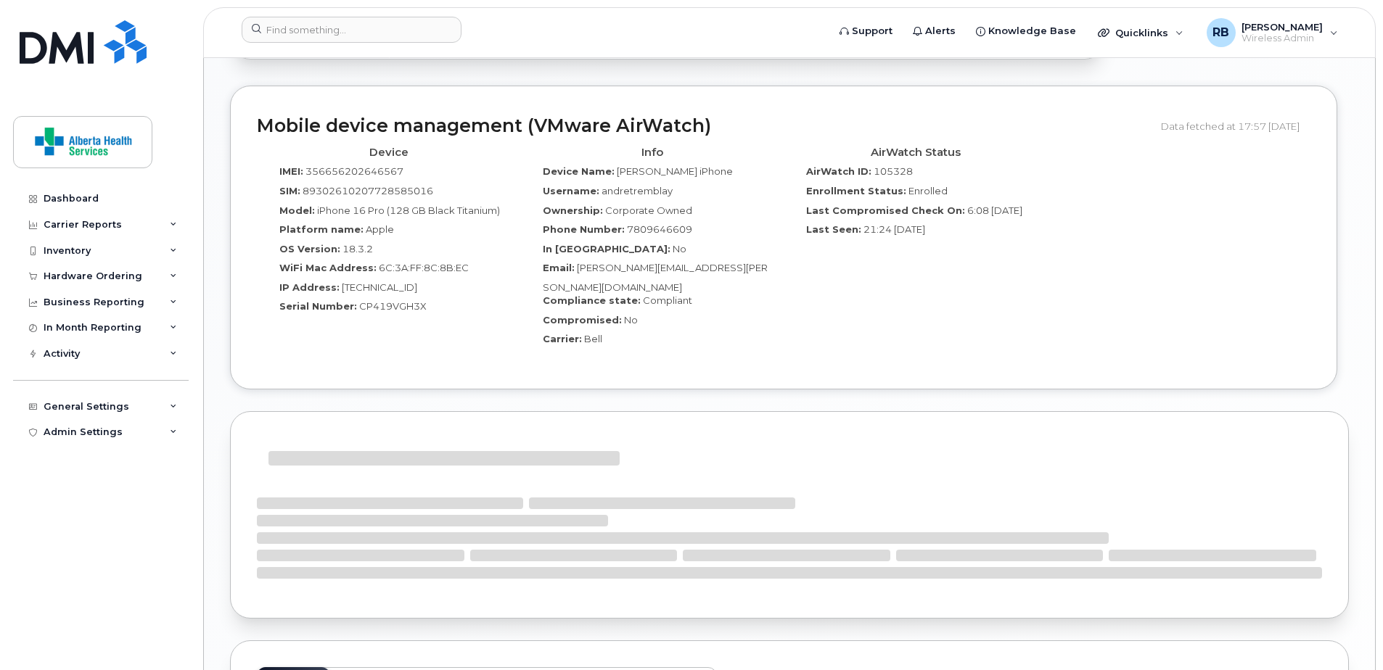
scroll to position [1781, 0]
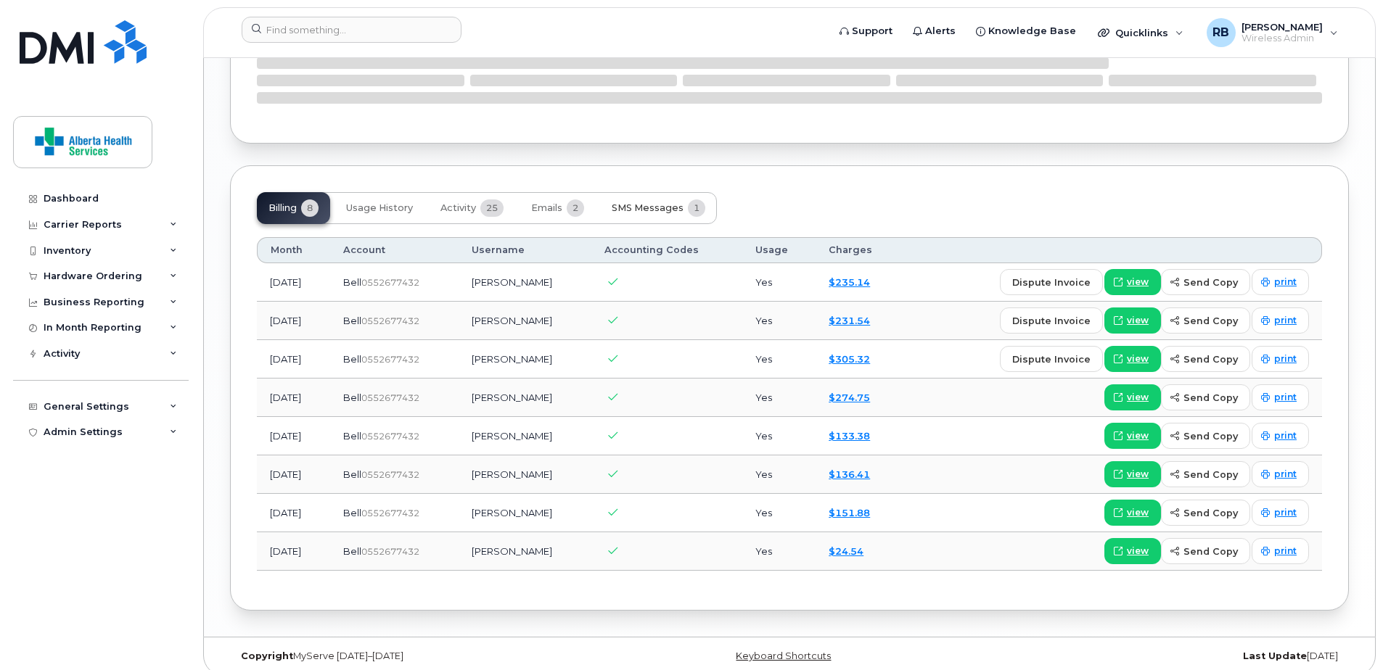
click at [652, 202] on span "SMS Messages" at bounding box center [648, 208] width 72 height 12
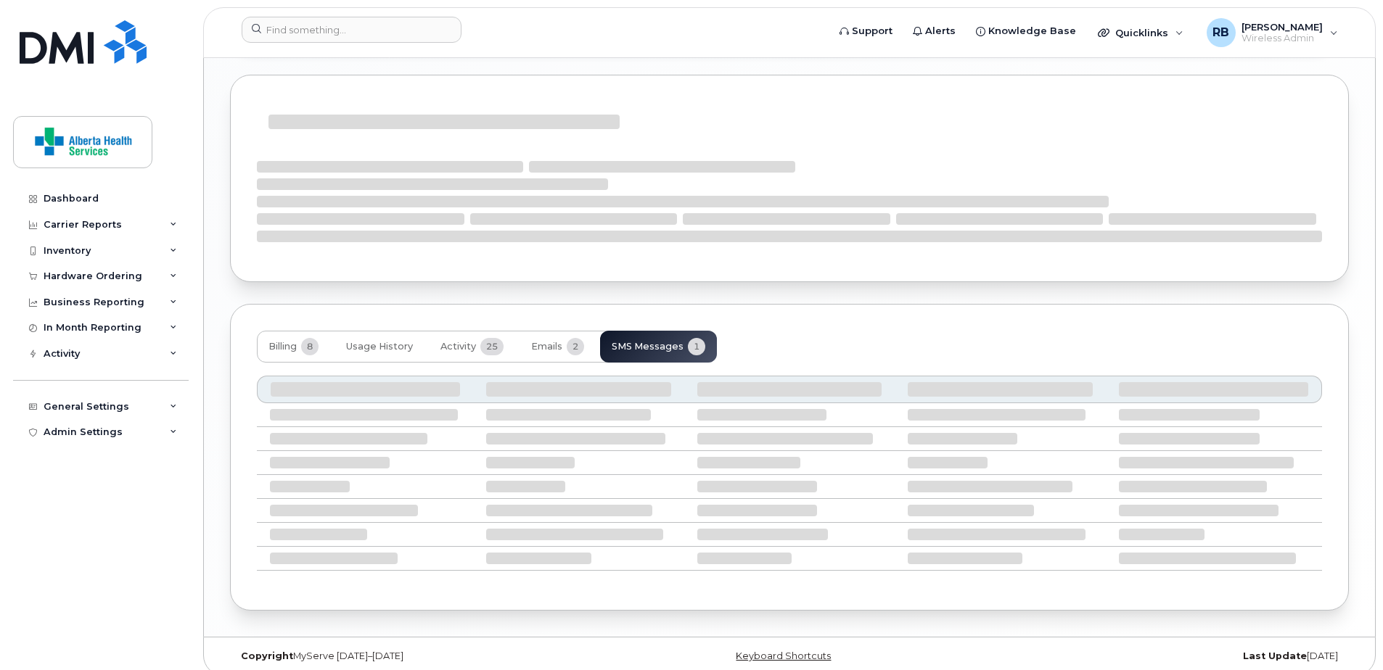
scroll to position [1512, 0]
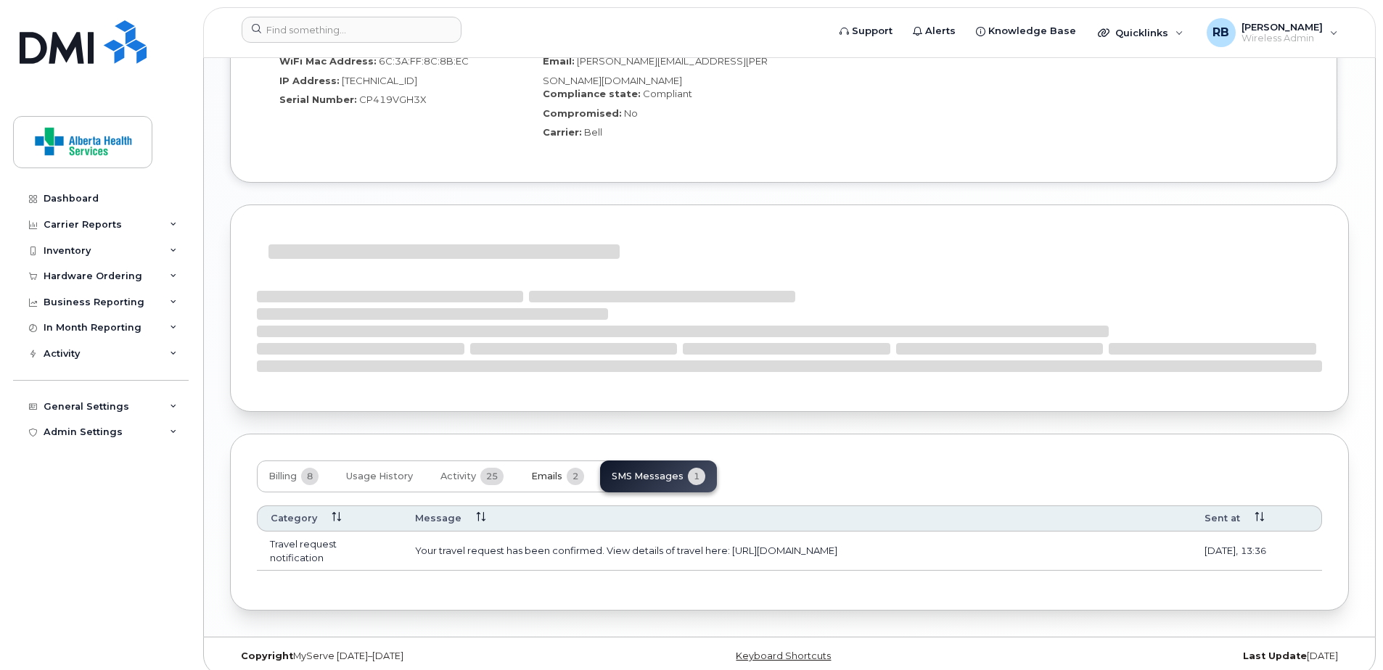
click at [557, 471] on span "Emails" at bounding box center [546, 477] width 31 height 12
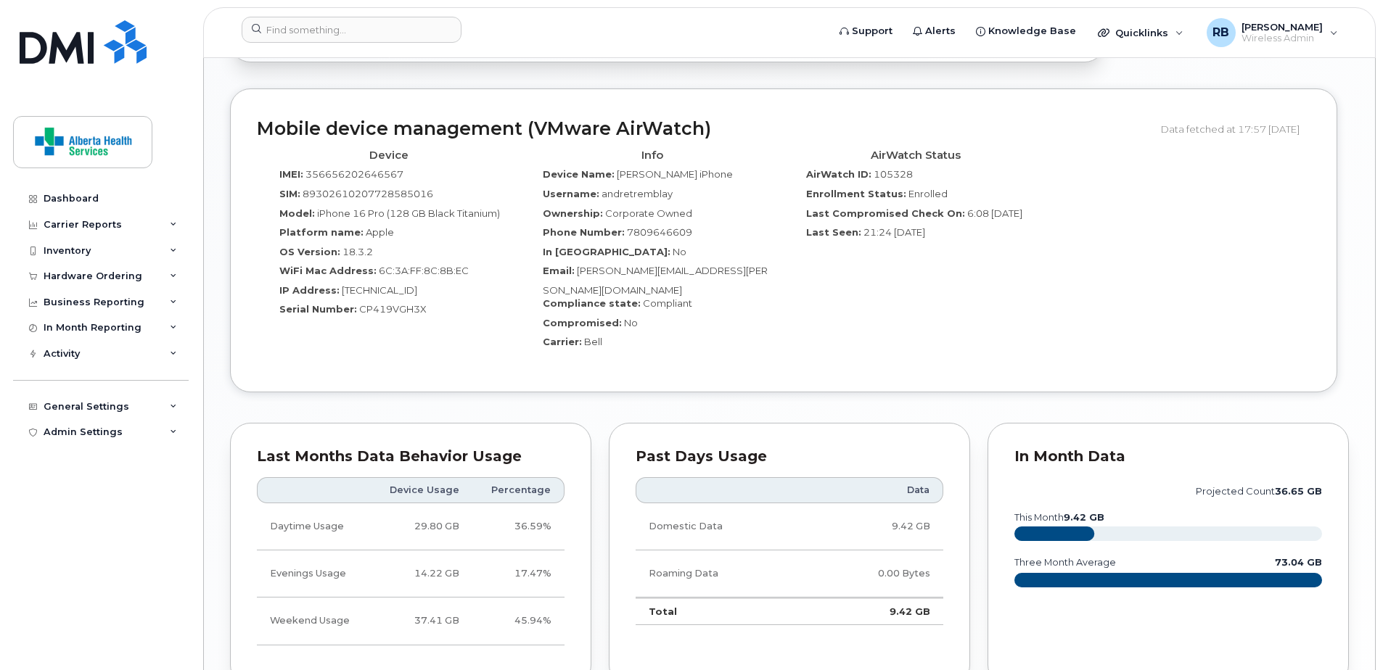
scroll to position [868, 0]
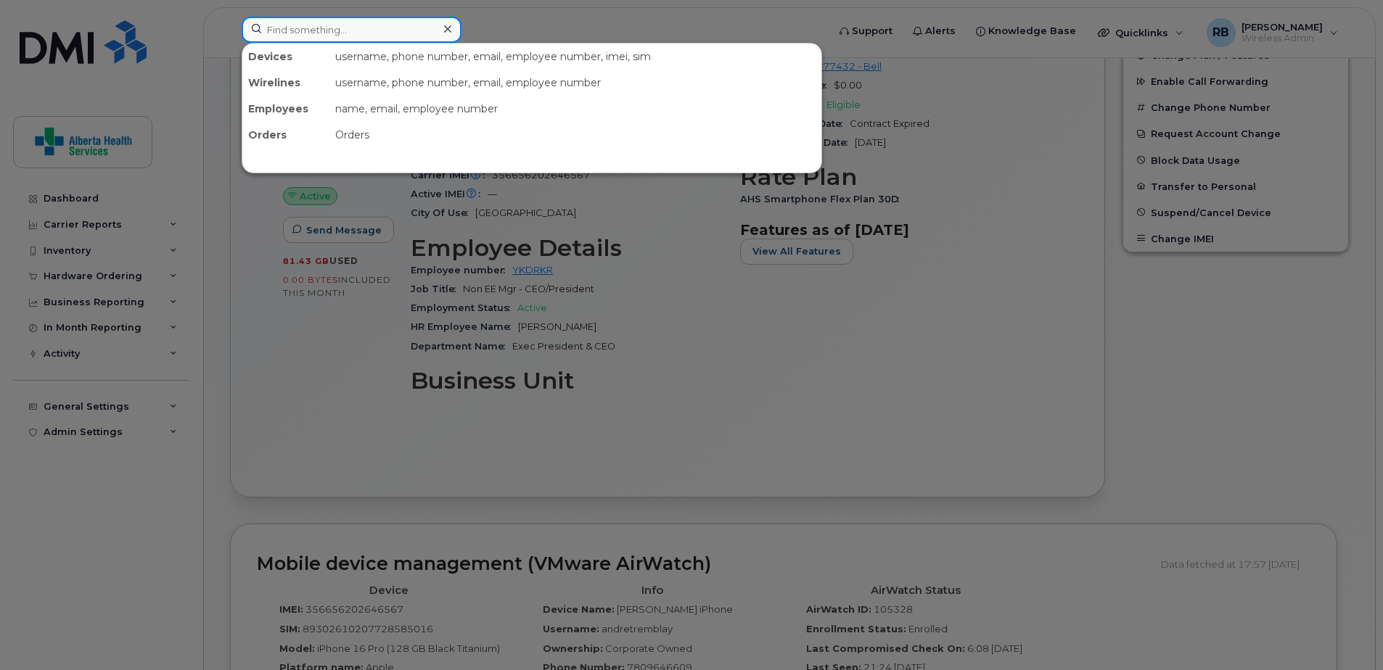
click at [334, 33] on input at bounding box center [352, 30] width 220 height 26
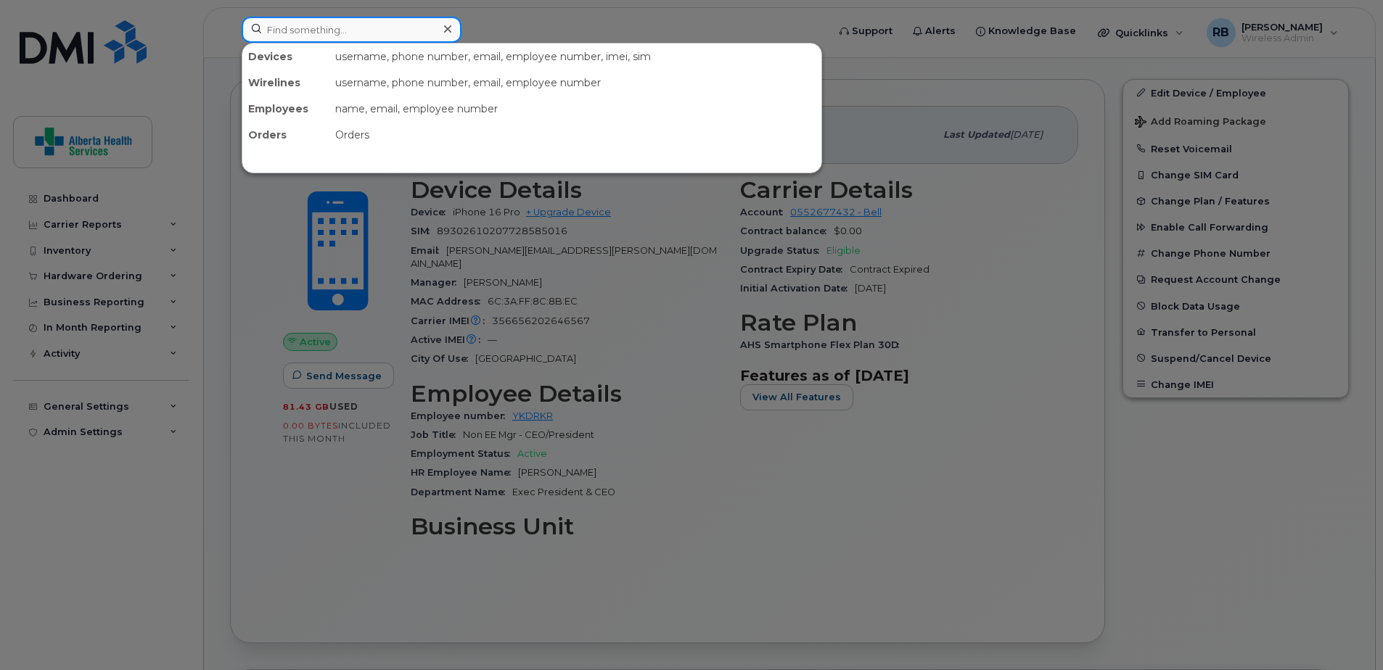
scroll to position [432, 0]
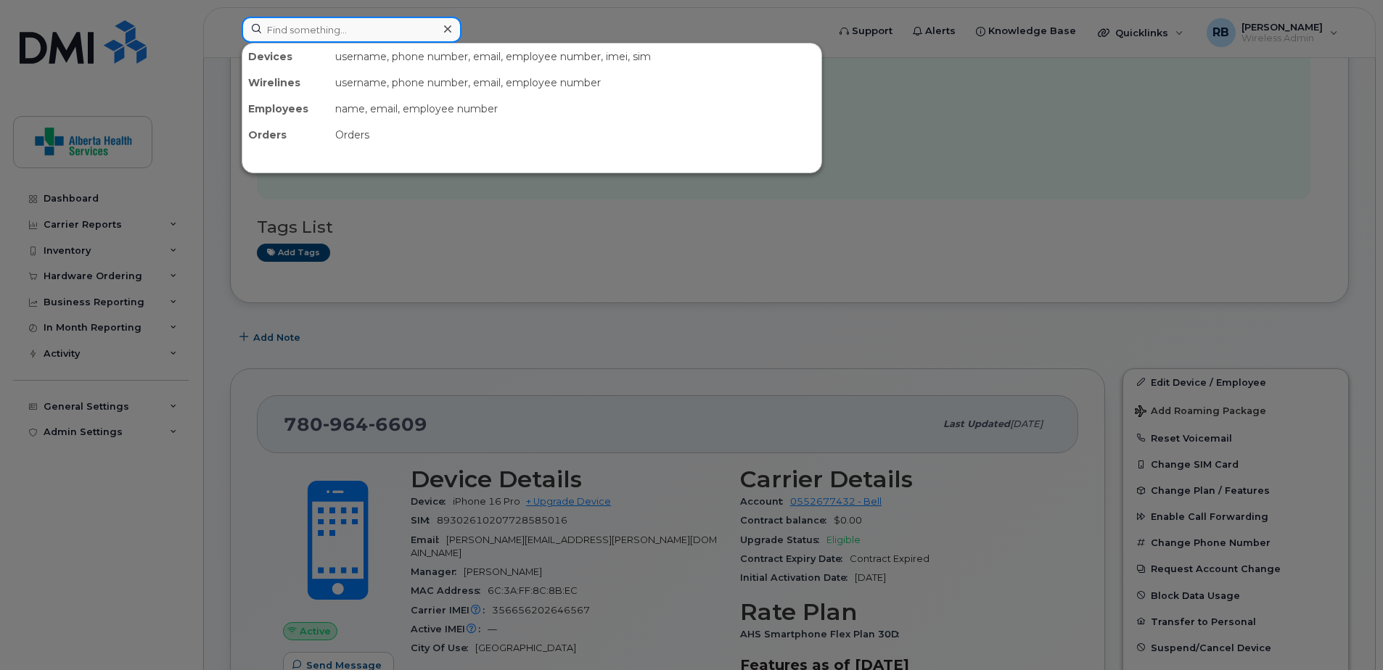
paste input "7809646609"
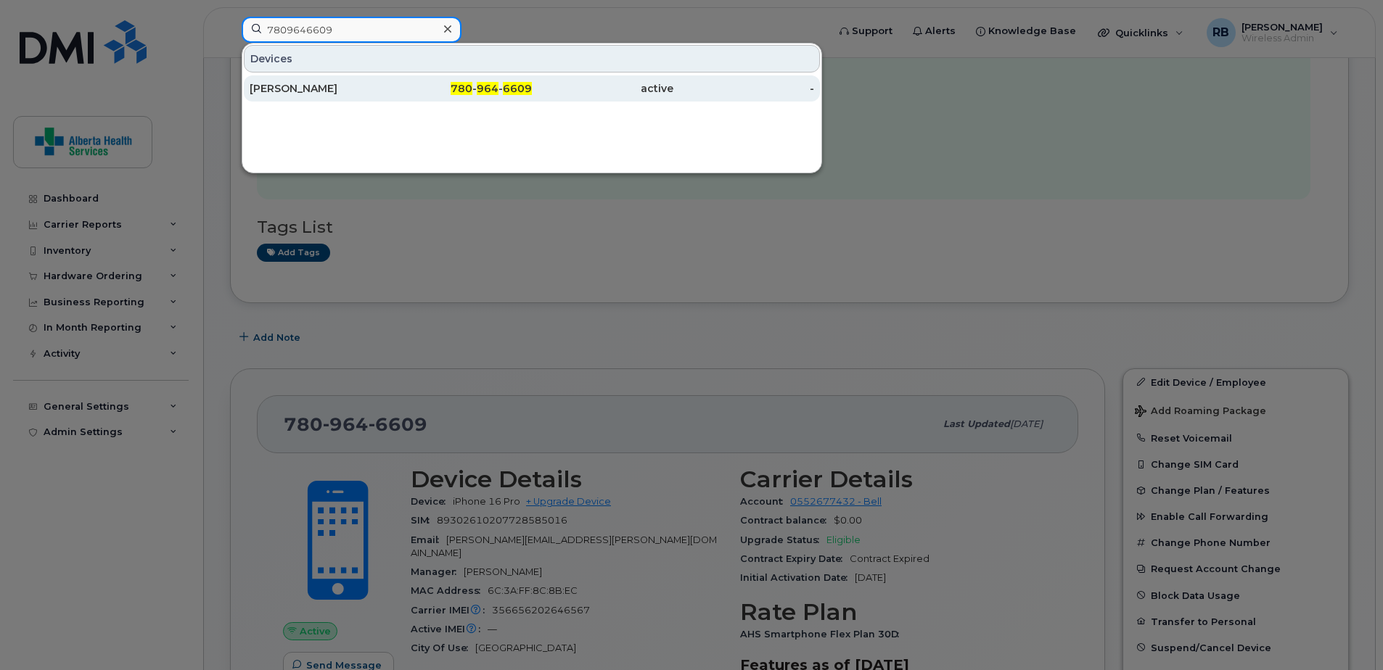
type input "7809646609"
click at [460, 89] on span "780" at bounding box center [461, 88] width 22 height 13
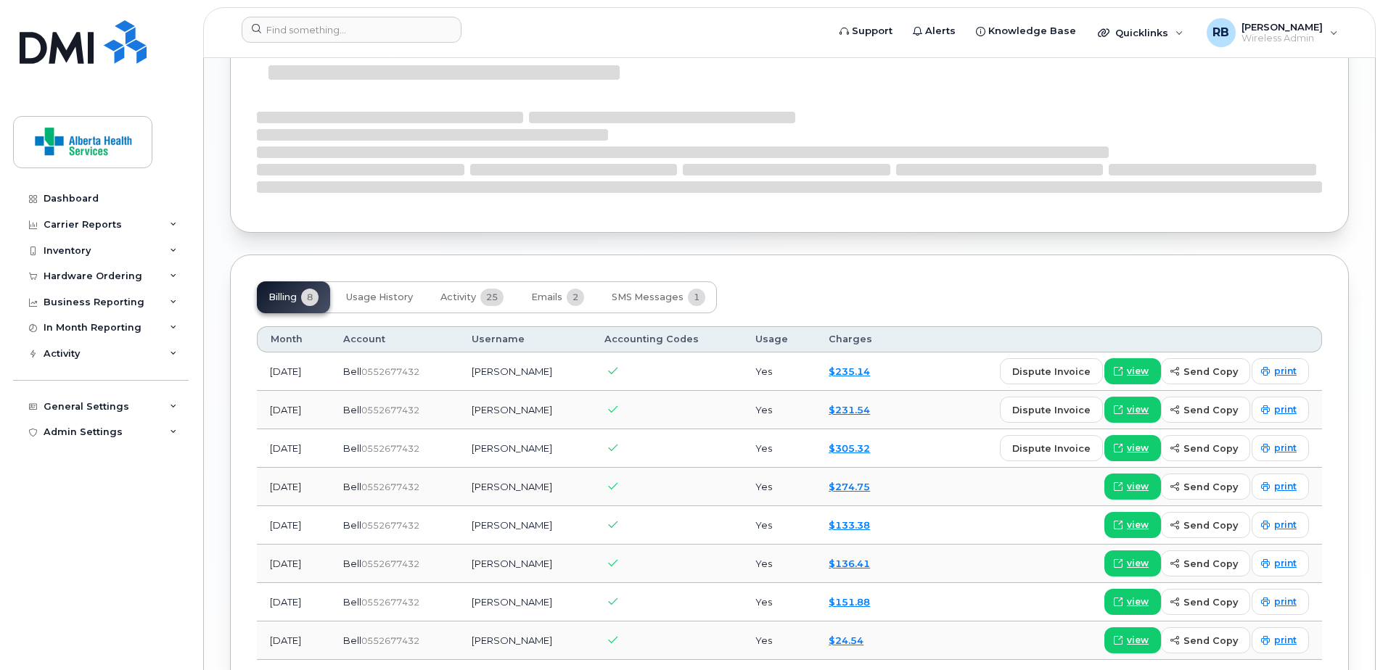
scroll to position [1523, 0]
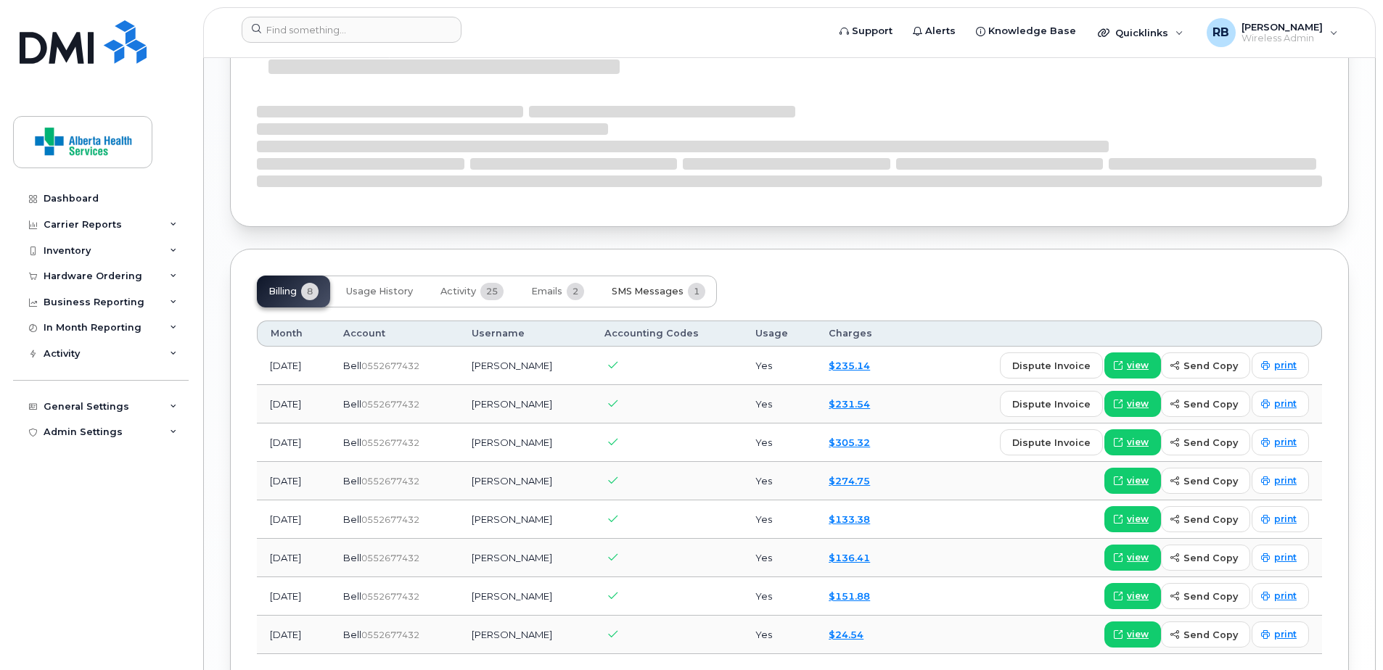
click at [664, 284] on button "SMS Messages 1" at bounding box center [658, 292] width 117 height 32
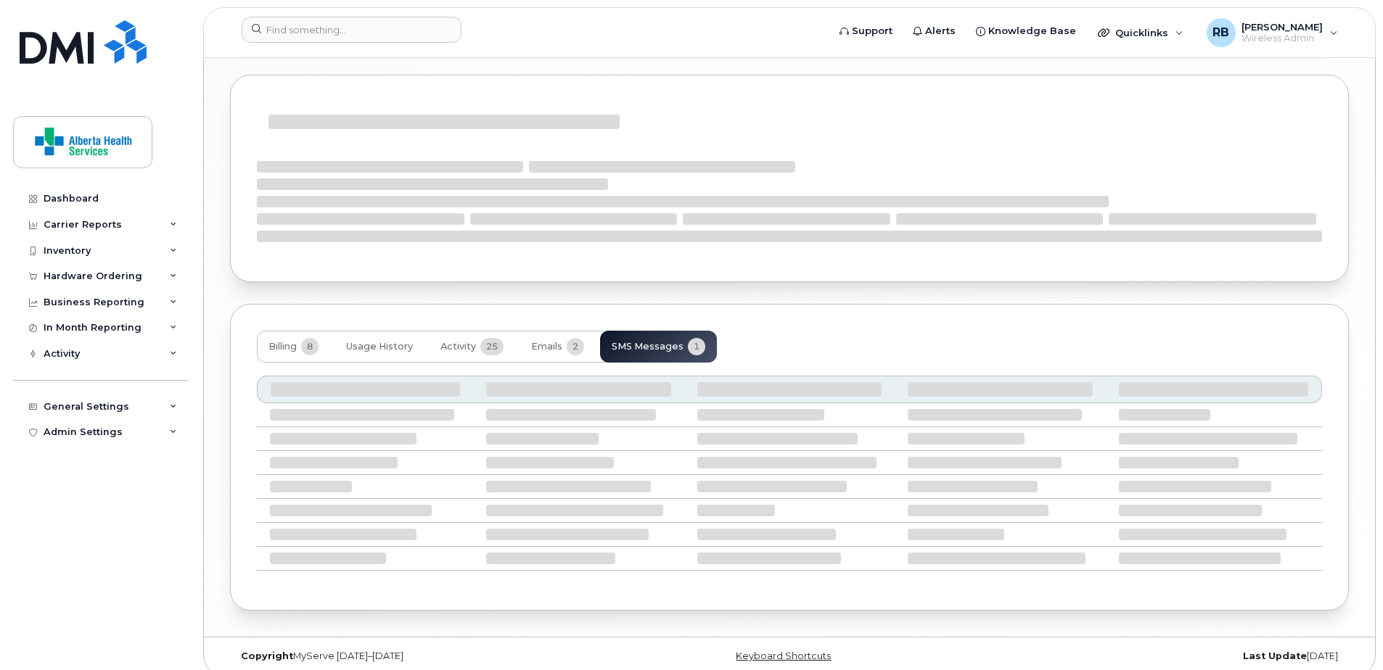
scroll to position [1338, 0]
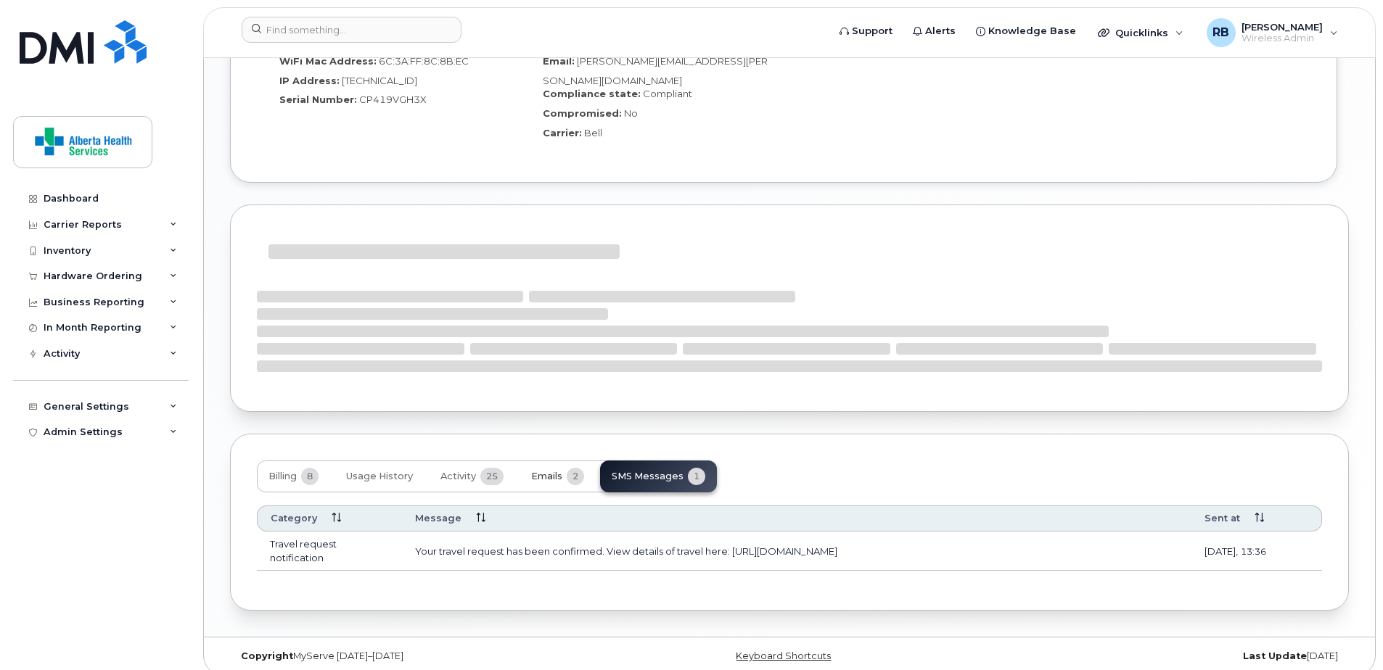
click at [551, 474] on button "Emails 2" at bounding box center [557, 477] width 76 height 32
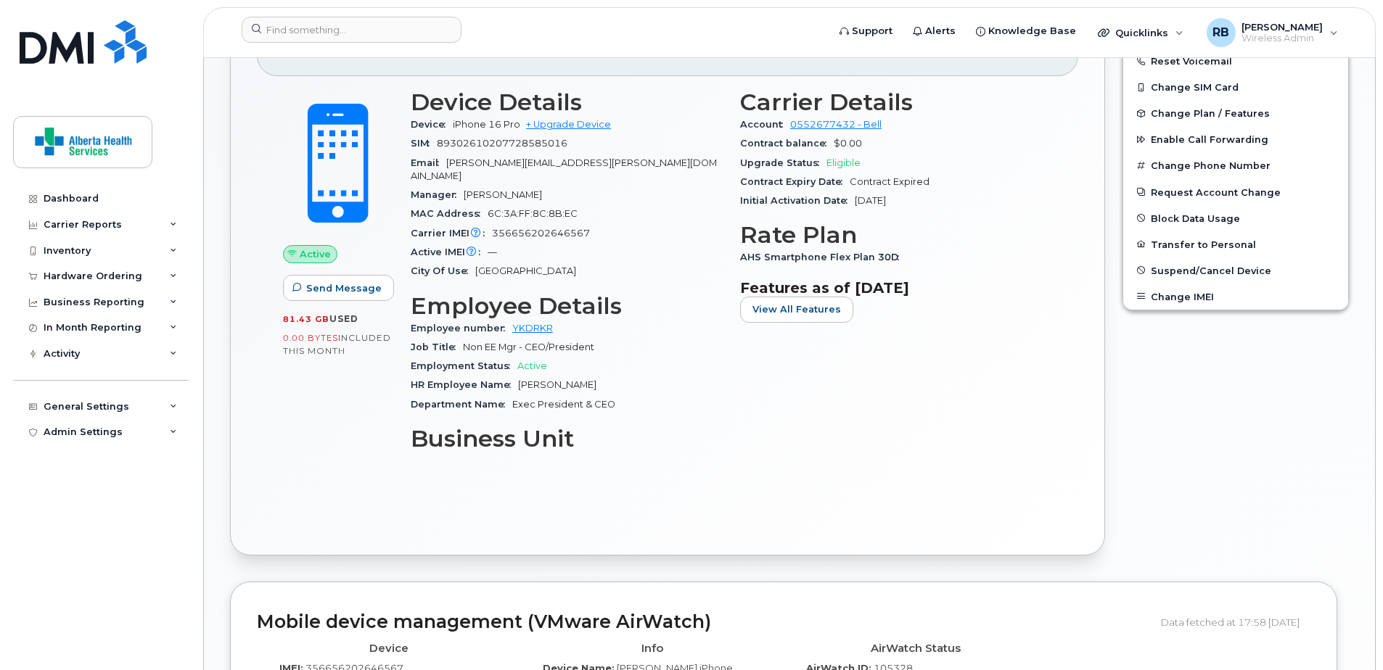
scroll to position [468, 0]
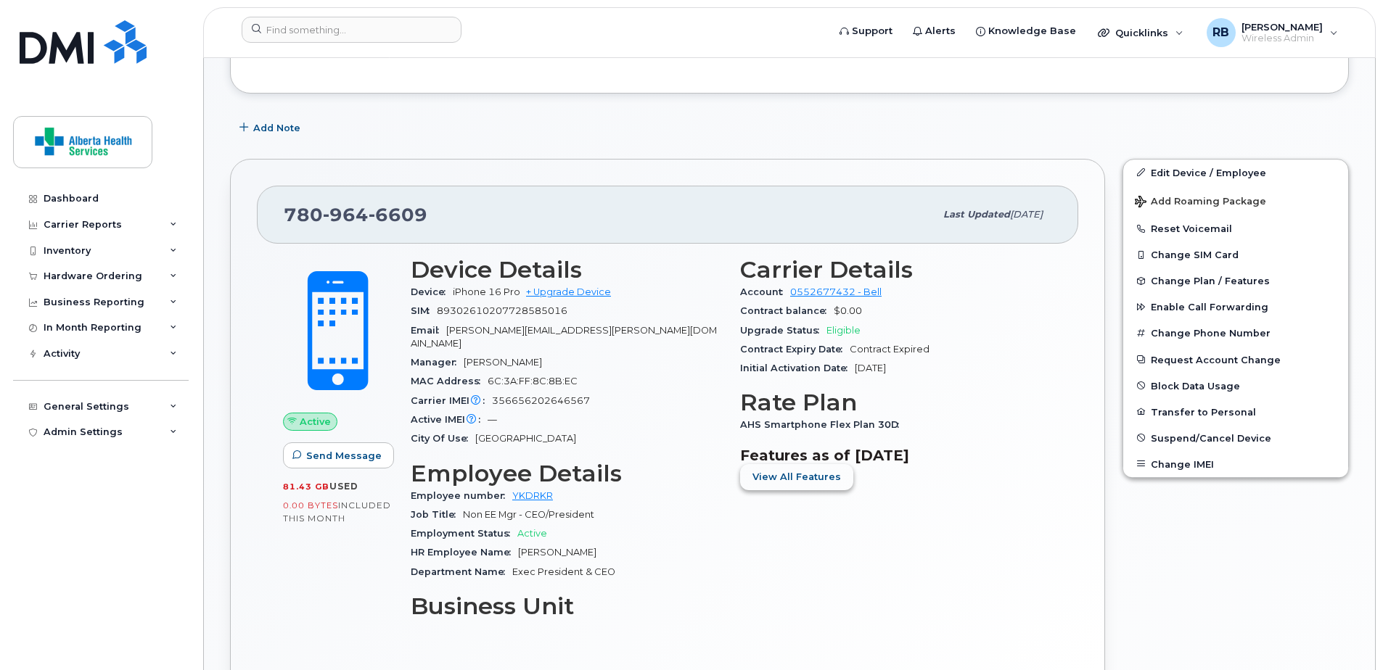
click at [774, 482] on span "View All Features" at bounding box center [796, 477] width 88 height 14
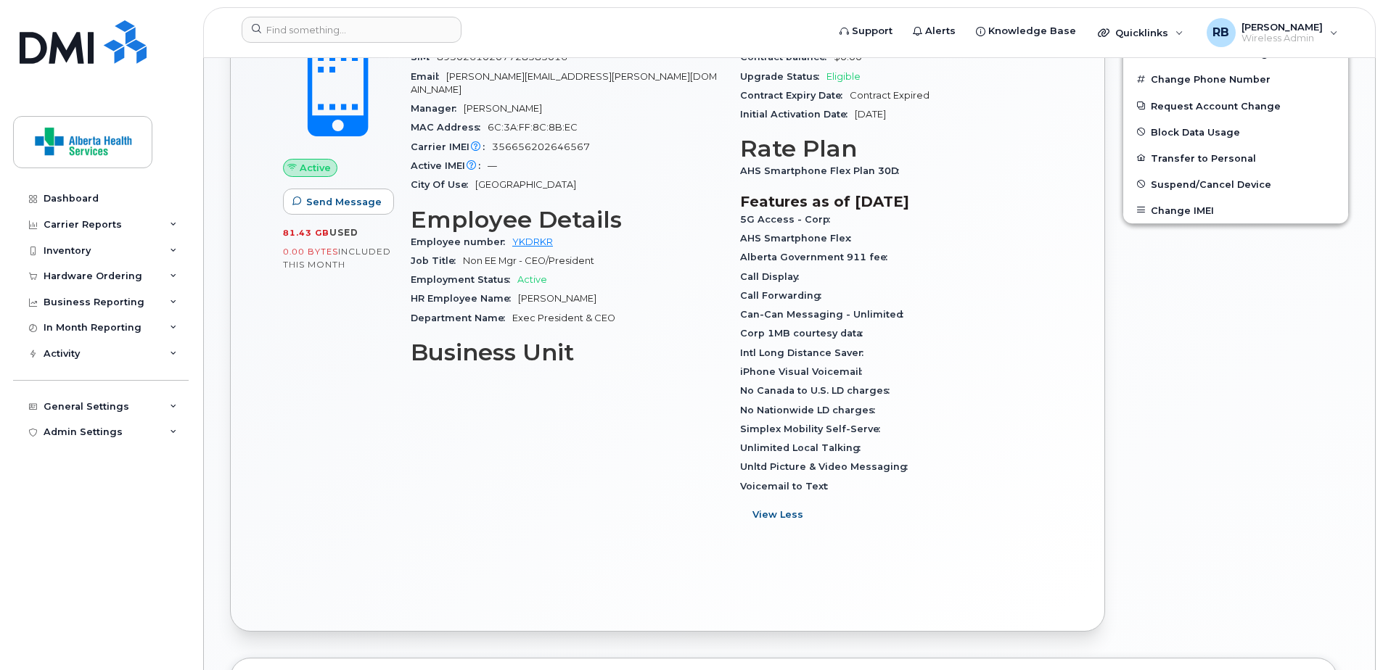
scroll to position [758, 0]
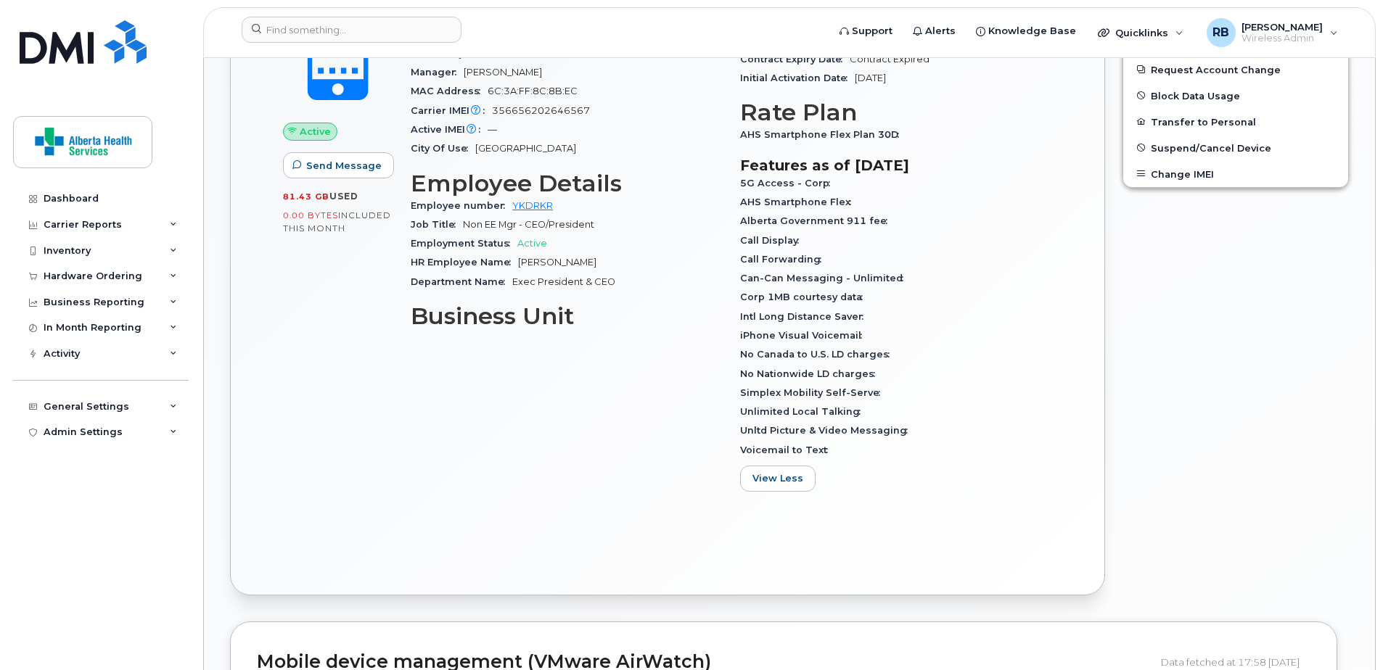
drag, startPoint x: 854, startPoint y: 472, endPoint x: 1171, endPoint y: 475, distance: 317.0
click at [1165, 481] on div "[PHONE_NUMBER] Last updated [DATE] Active Send Message 81.43 GB  used 0.00 Byte…" at bounding box center [789, 232] width 1136 height 744
drag, startPoint x: 1171, startPoint y: 475, endPoint x: 1141, endPoint y: 415, distance: 67.2
click at [1141, 415] on div "Edit Device / Employee Add Roaming Package Reset Voicemail Change SIM Card Chan…" at bounding box center [1235, 232] width 244 height 744
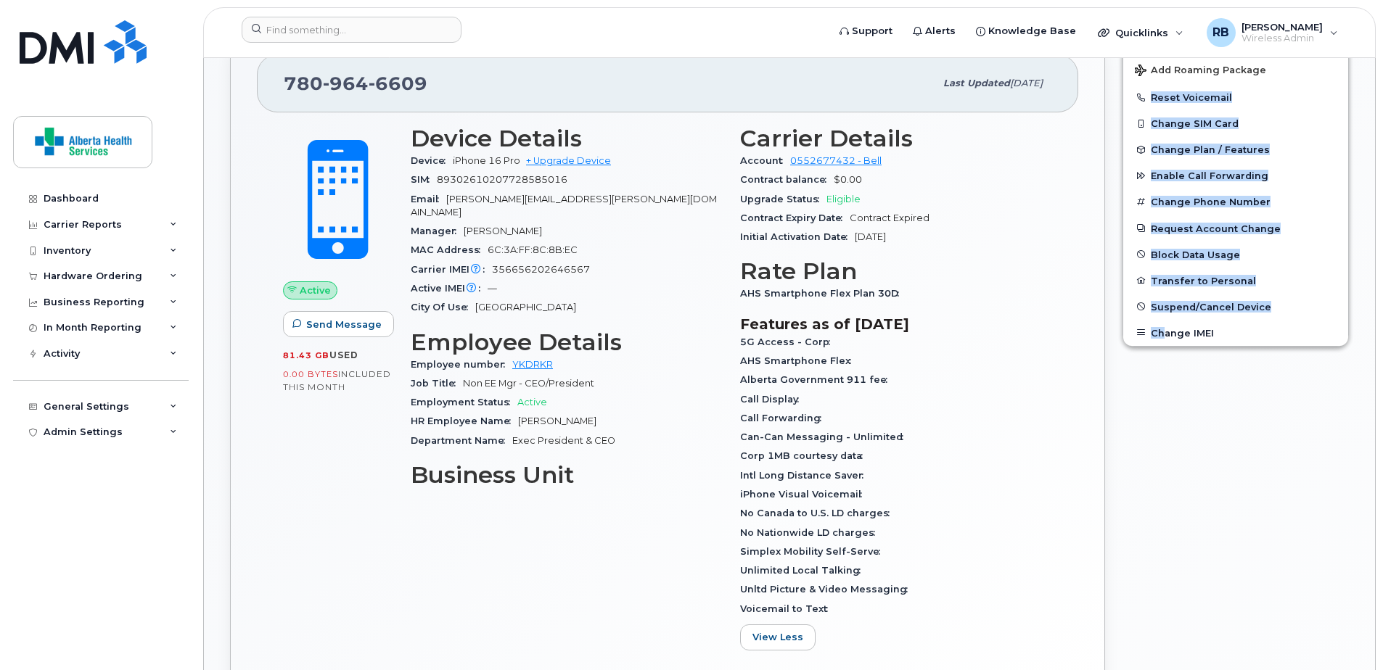
scroll to position [613, 0]
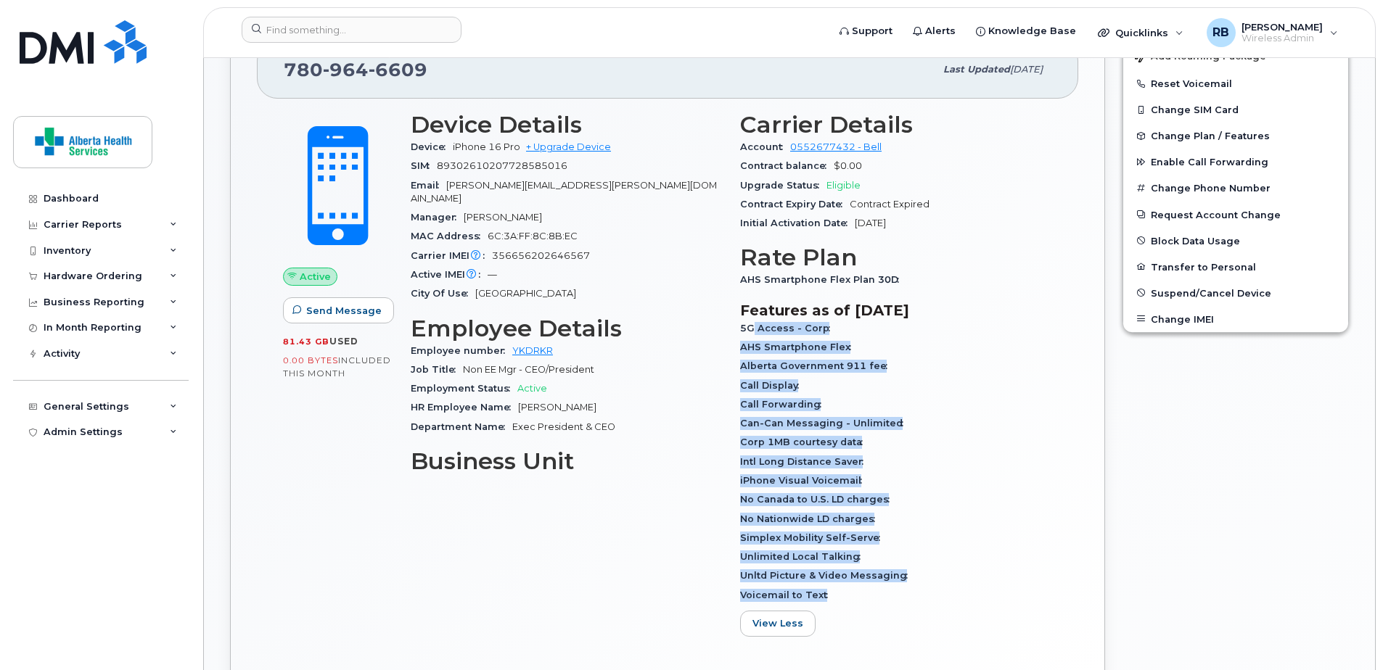
drag, startPoint x: 754, startPoint y: 337, endPoint x: 902, endPoint y: 590, distance: 292.3
click at [902, 590] on div "5G Access - Corp AHS Smartphone Flex Alberta Government 911 fee Call Display Ca…" at bounding box center [896, 462] width 312 height 286
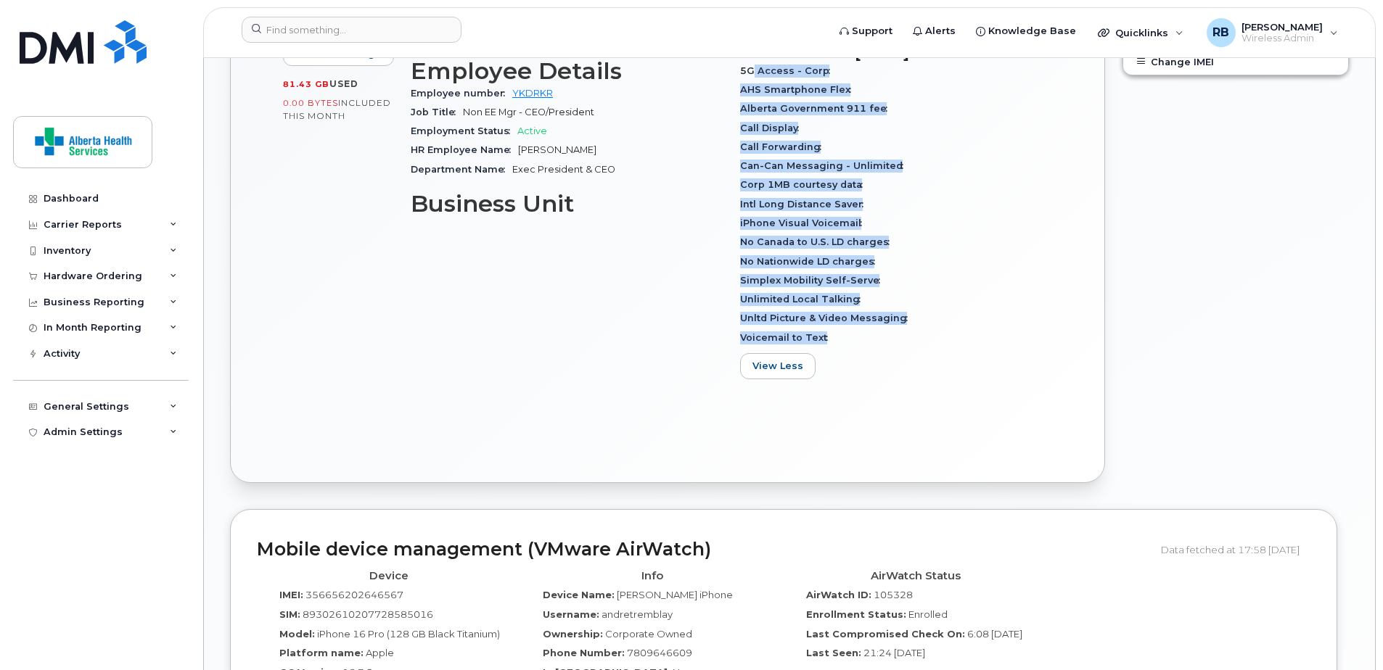
scroll to position [903, 0]
